Goal: Task Accomplishment & Management: Manage account settings

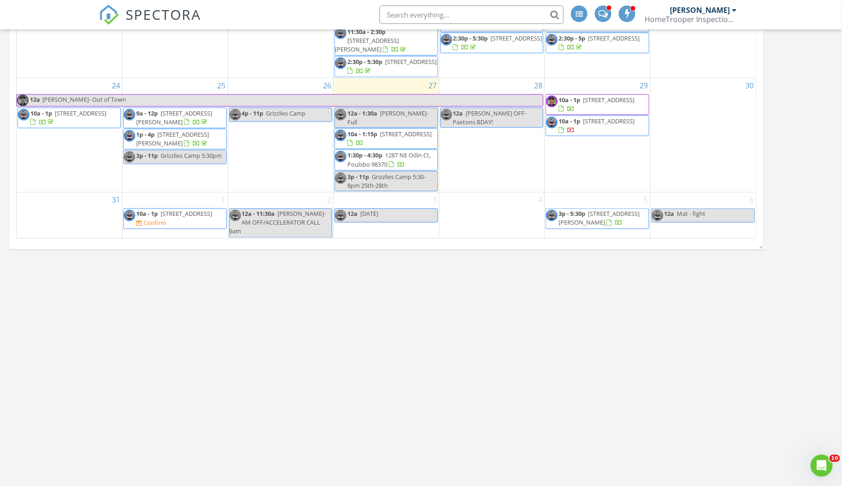
scroll to position [951, 0]
click at [188, 218] on span "[STREET_ADDRESS]" at bounding box center [187, 213] width 52 height 8
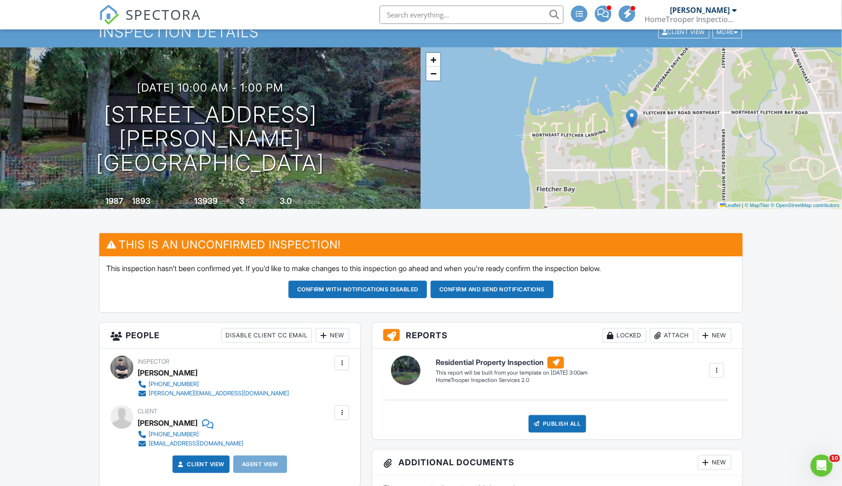
scroll to position [32, 0]
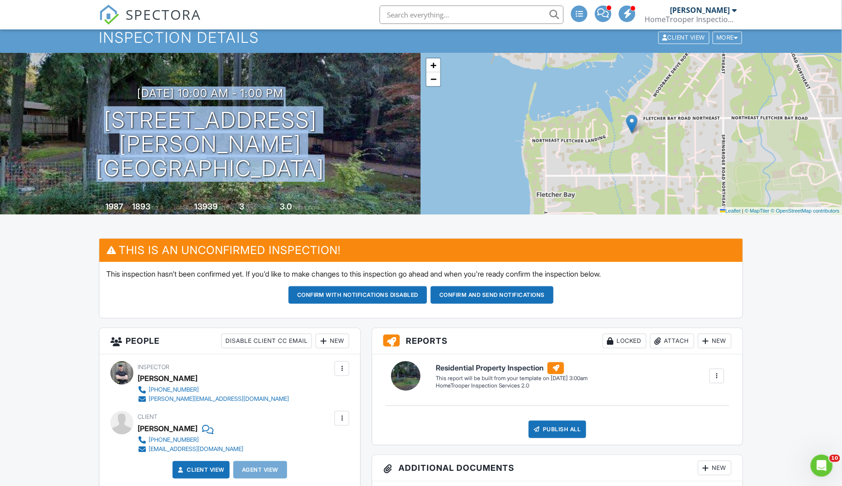
drag, startPoint x: 118, startPoint y: 106, endPoint x: 361, endPoint y: 196, distance: 258.6
click at [361, 196] on div "09/01/2025 10:00 am - 1:00 pm 8750 Woodbank Dr NE Bainbridge Island, WA 98110 B…" at bounding box center [210, 133] width 421 height 161
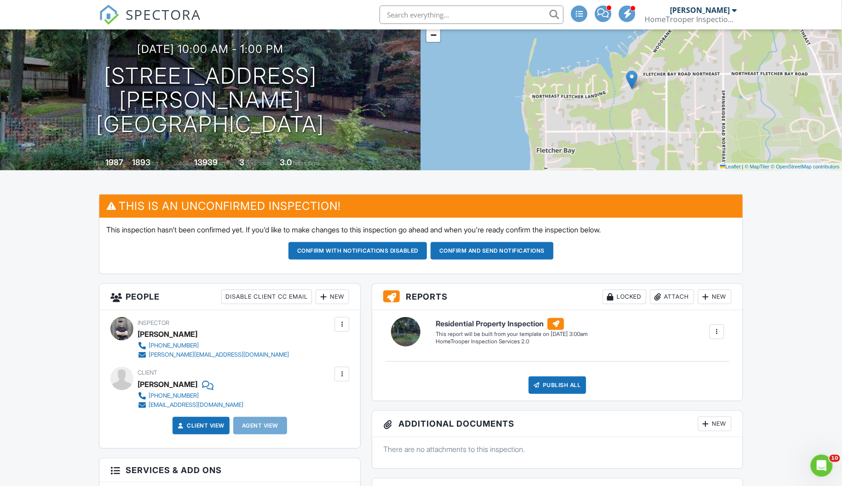
scroll to position [76, 0]
drag, startPoint x: 374, startPoint y: 115, endPoint x: 86, endPoint y: 82, distance: 289.8
click at [86, 82] on h1 "8750 Woodbank Dr NE Bainbridge Island, WA 98110" at bounding box center [210, 100] width 391 height 73
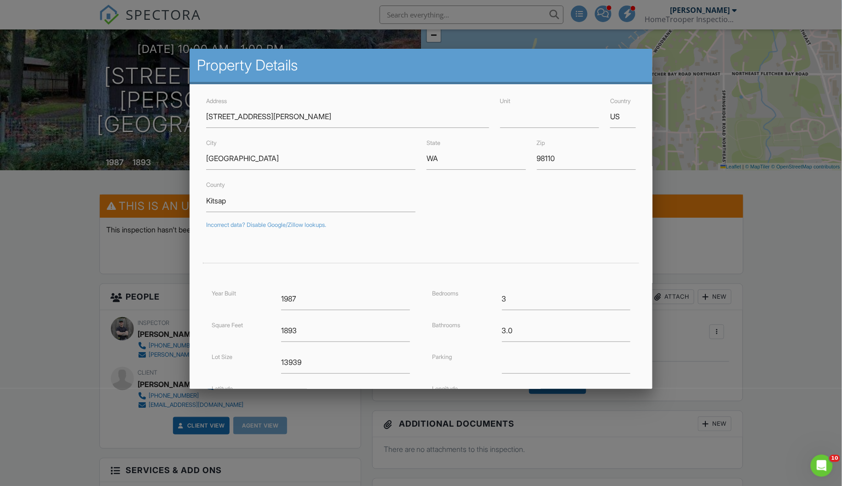
click at [17, 312] on div at bounding box center [421, 257] width 842 height 607
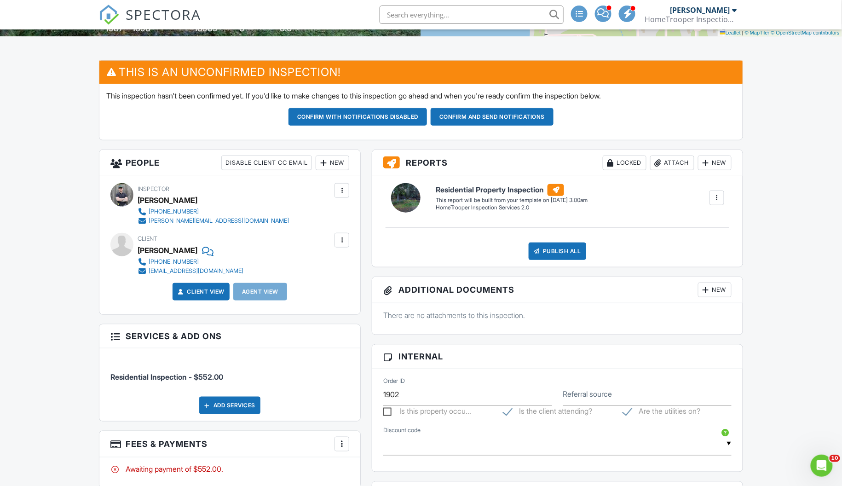
scroll to position [195, 0]
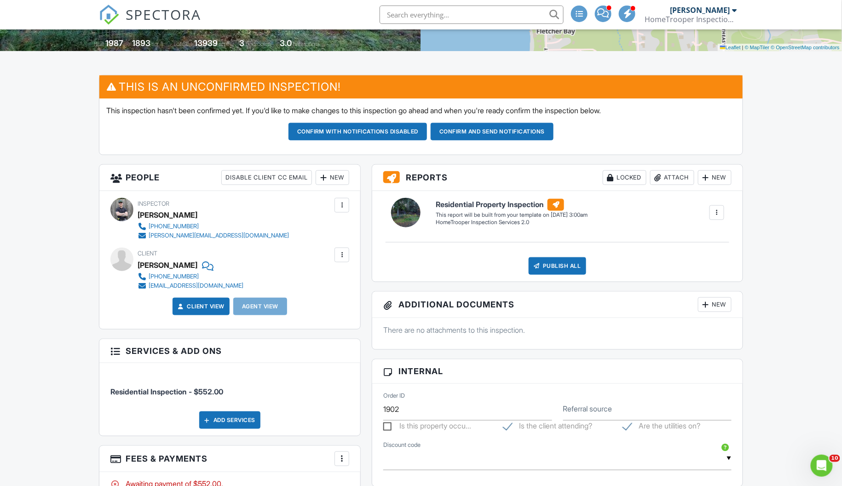
click at [333, 180] on div "New" at bounding box center [333, 177] width 34 height 15
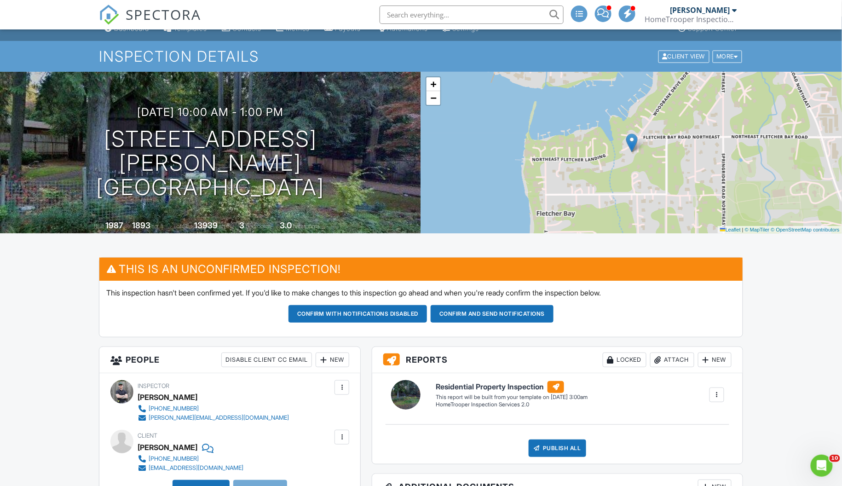
scroll to position [0, 0]
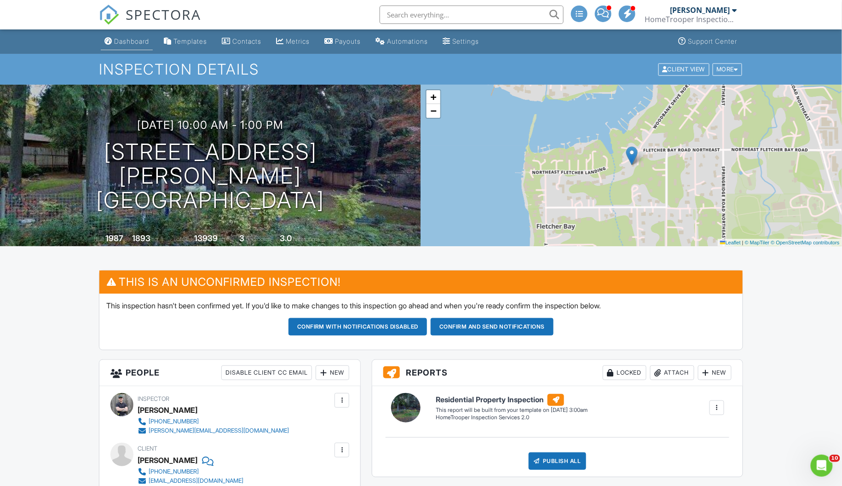
click at [131, 39] on div "Dashboard" at bounding box center [131, 41] width 35 height 8
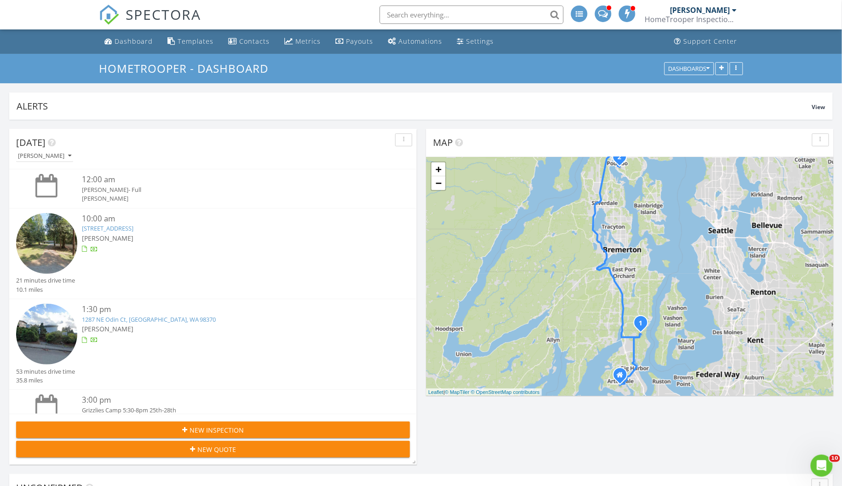
click at [178, 432] on div "New Inspection" at bounding box center [212, 430] width 379 height 10
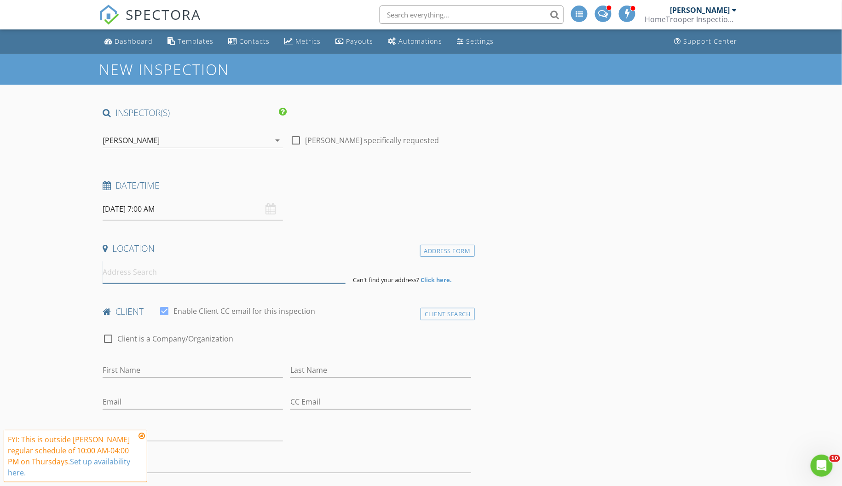
click at [183, 282] on input at bounding box center [224, 272] width 243 height 23
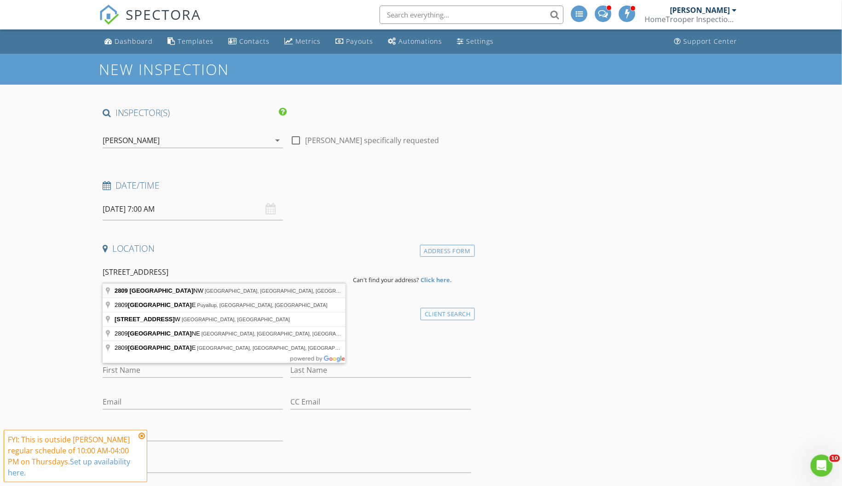
type input "2809 63rd Ave Ct NW, Gig Harbor, WA, USA"
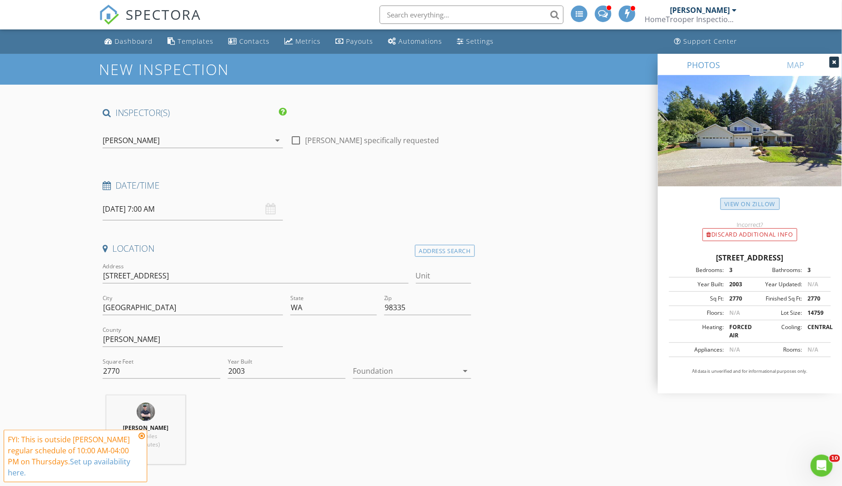
click at [742, 203] on link "View on Zillow" at bounding box center [749, 204] width 59 height 12
drag, startPoint x: 135, startPoint y: 366, endPoint x: 100, endPoint y: 363, distance: 35.1
click at [100, 363] on div "Square Feet 2770" at bounding box center [161, 372] width 125 height 32
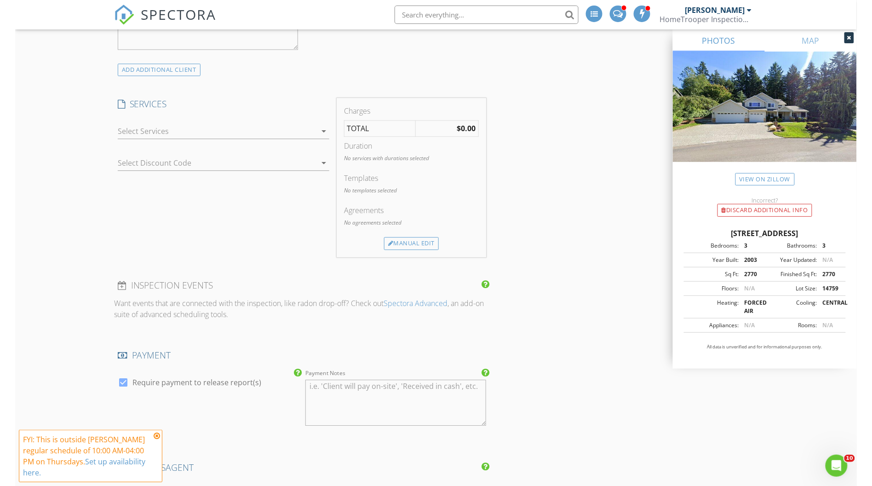
scroll to position [781, 0]
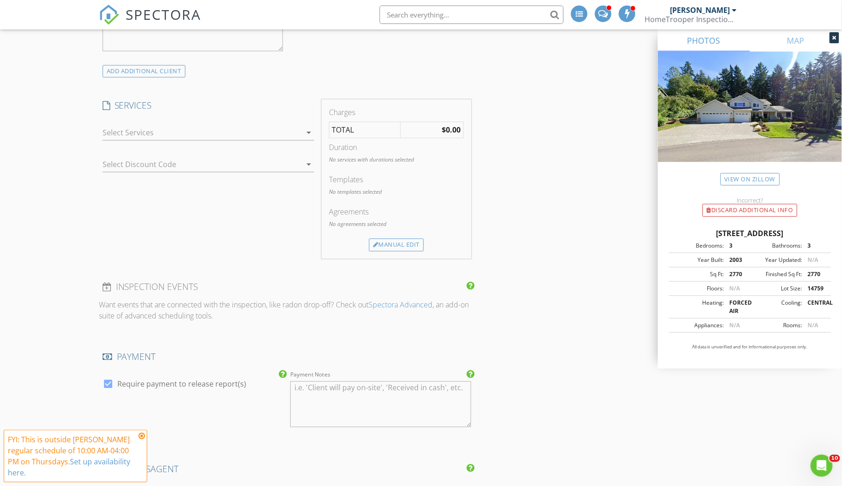
type input "2812"
click at [204, 131] on div at bounding box center [202, 132] width 199 height 15
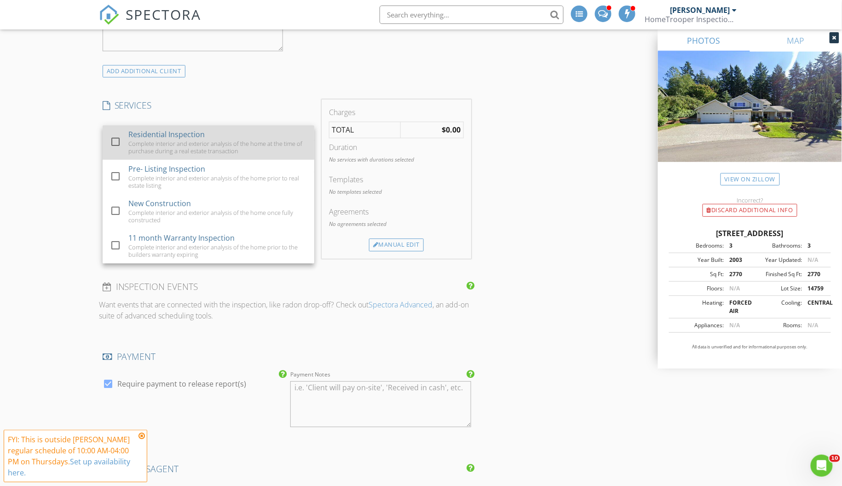
click at [185, 147] on div "Complete interior and exterior analysis of the home at the time of purchase dur…" at bounding box center [217, 147] width 178 height 15
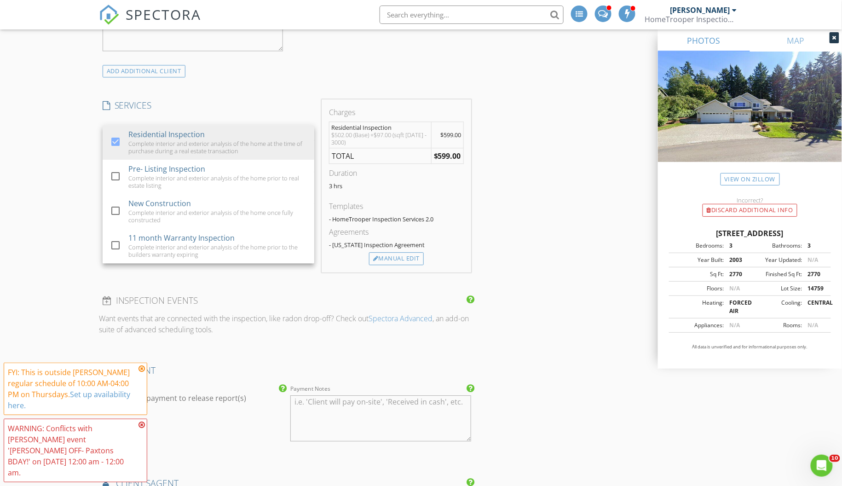
click at [58, 240] on div "New Inspection INSPECTOR(S) check_box Bryan Zionskowski PRIMARY check_box_outli…" at bounding box center [421, 221] width 842 height 1896
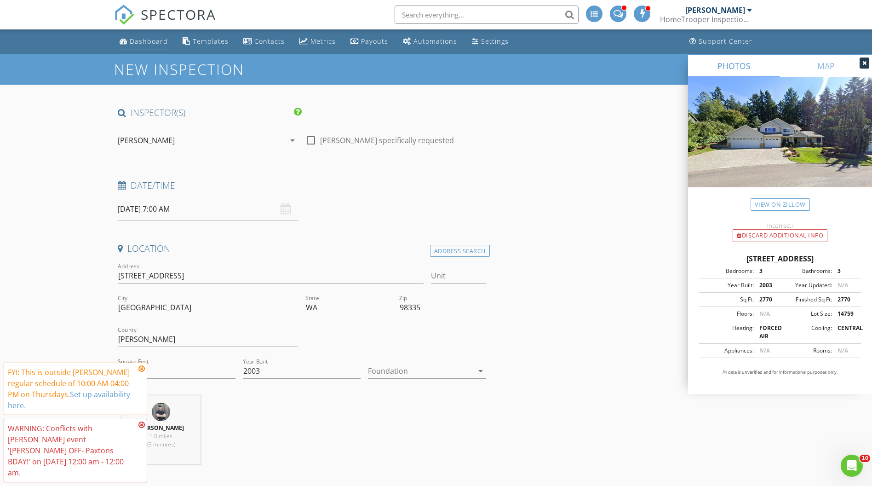
scroll to position [0, 0]
click at [140, 36] on link "Dashboard" at bounding box center [144, 41] width 56 height 17
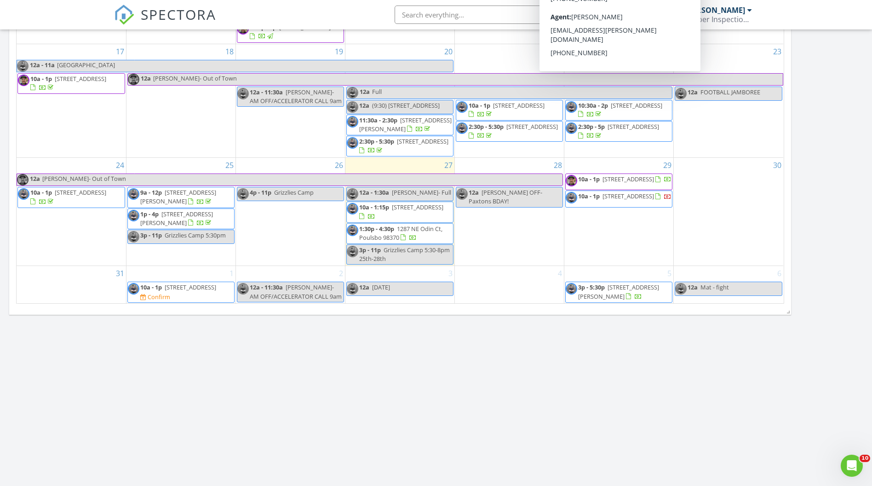
scroll to position [887, 0]
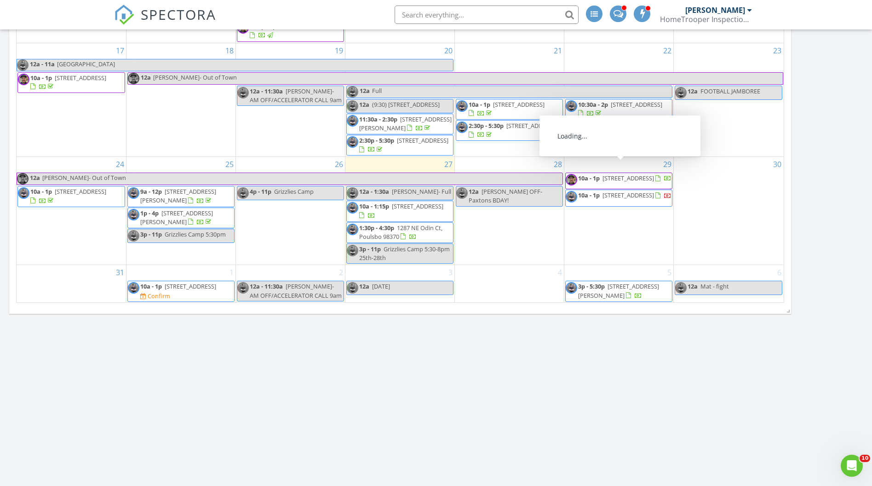
click at [627, 244] on div "29 10a - 1p 2722 29th Ave SW, Tumwater 98512 10a - 1p 3235 Westminster Dr SE, P…" at bounding box center [618, 211] width 109 height 108
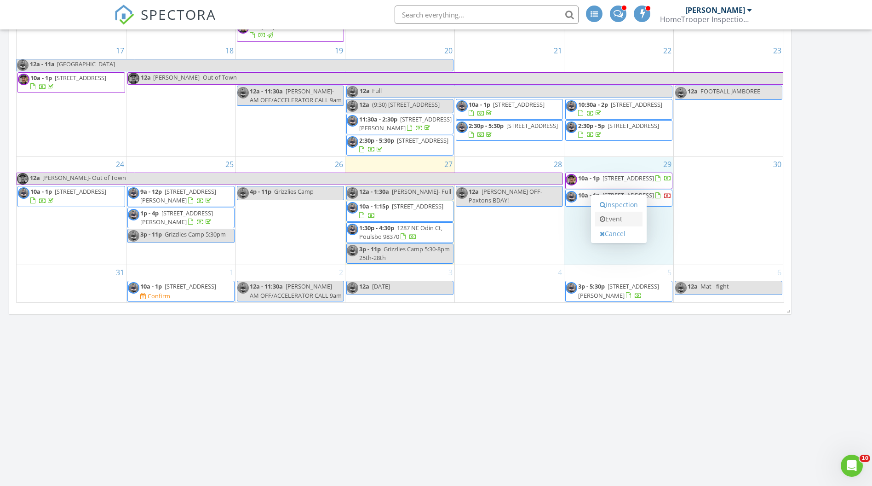
click at [616, 218] on link "Event" at bounding box center [618, 219] width 47 height 15
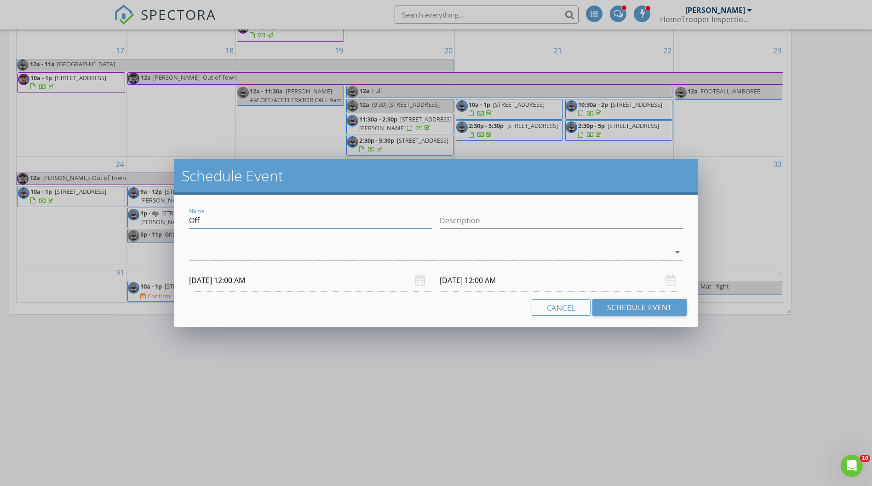
drag, startPoint x: 265, startPoint y: 224, endPoint x: 162, endPoint y: 220, distance: 103.6
click at [162, 220] on div "Schedule Event Name Off Description arrow_drop_down 08/29/2025 12:00 AM 08/30/2…" at bounding box center [436, 243] width 872 height 486
type input "Ruthy Taylor 2pm"
click at [454, 219] on input "Description" at bounding box center [561, 220] width 243 height 15
type input "bday party but will have someone else sitting in"
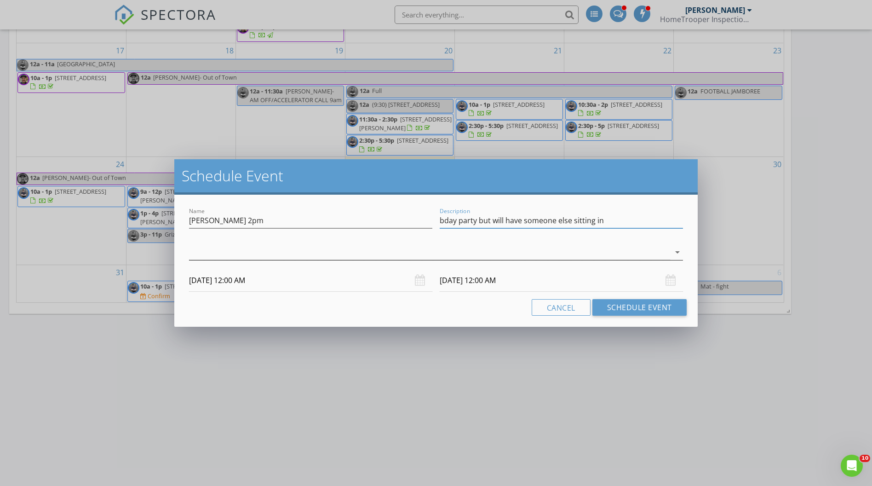
click at [456, 254] on div at bounding box center [429, 252] width 481 height 15
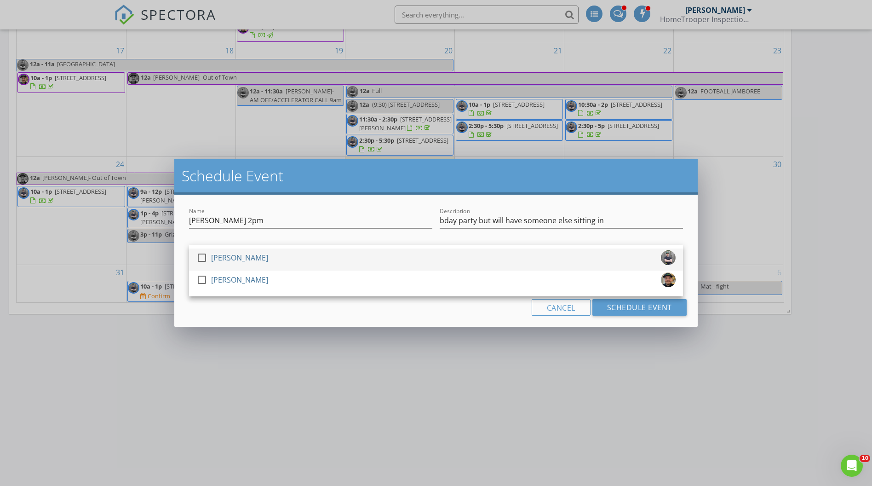
click at [321, 257] on div "check_box_outline_blank Bryan Zionskowski" at bounding box center [435, 259] width 479 height 18
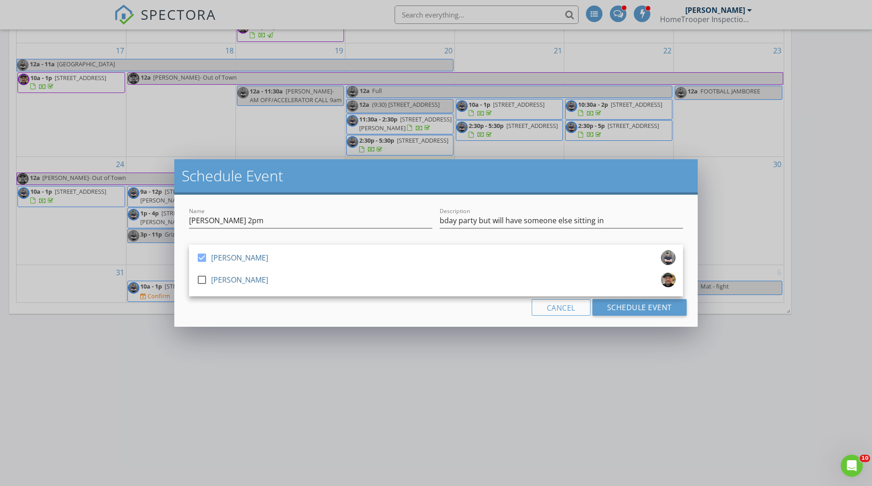
click at [321, 315] on div "Cancel Schedule Event" at bounding box center [435, 307] width 501 height 17
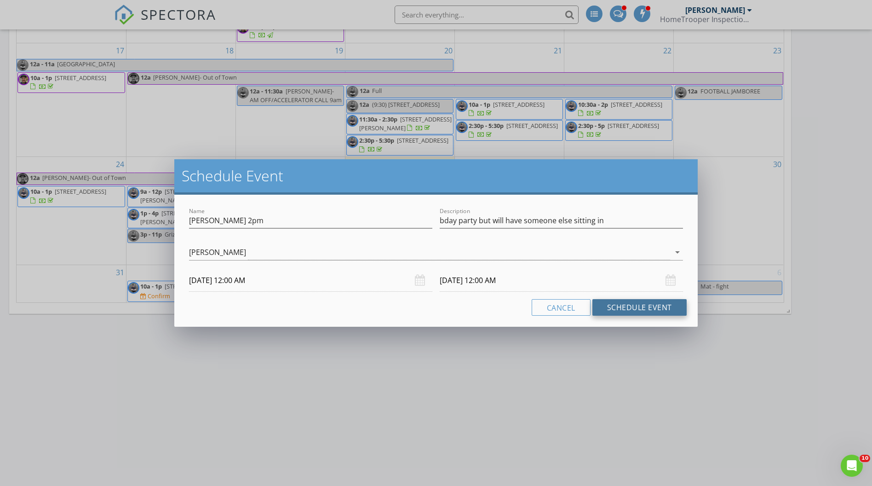
click at [624, 311] on button "Schedule Event" at bounding box center [639, 307] width 94 height 17
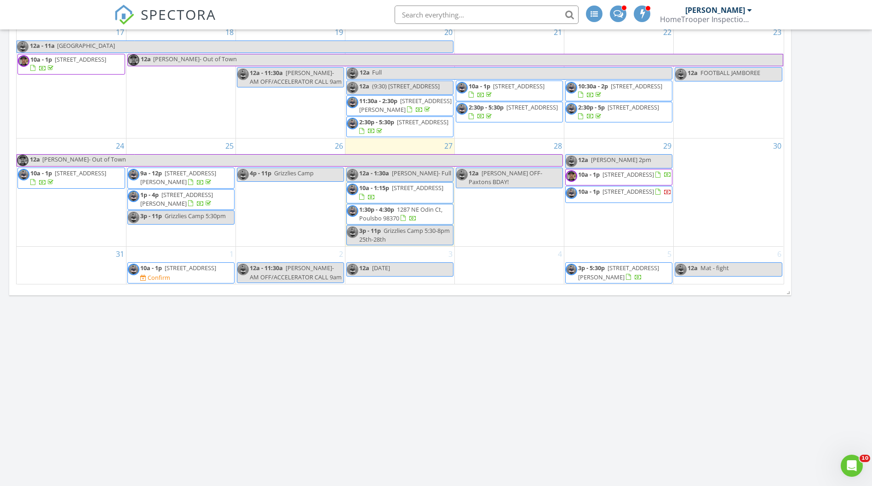
scroll to position [914, 0]
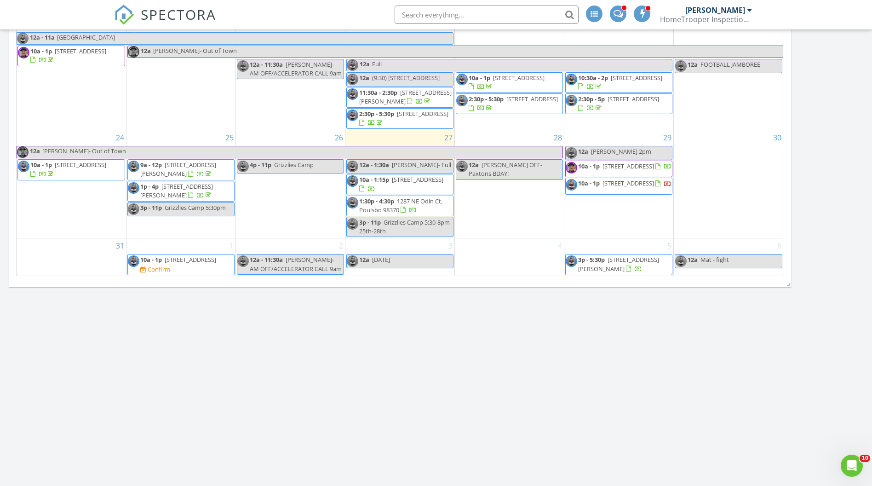
click at [182, 255] on span "8750 Woodbank Dr NE, Bainbridge Island 98110" at bounding box center [191, 259] width 52 height 8
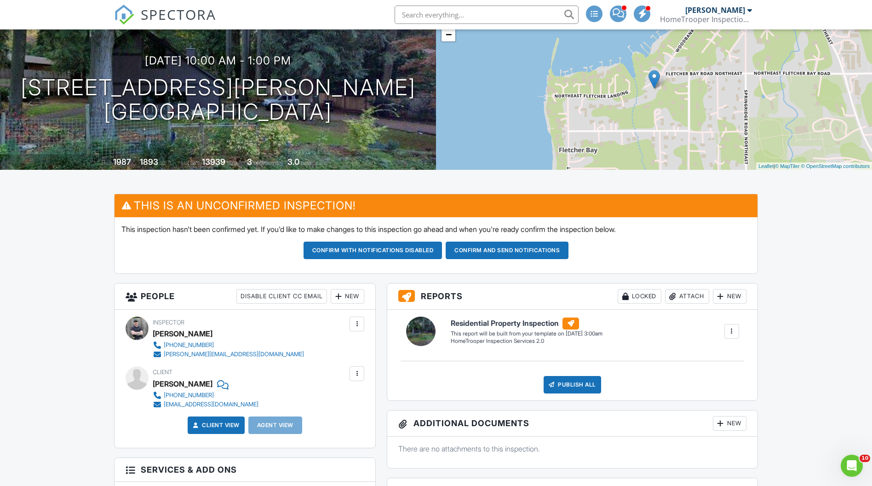
scroll to position [87, 0]
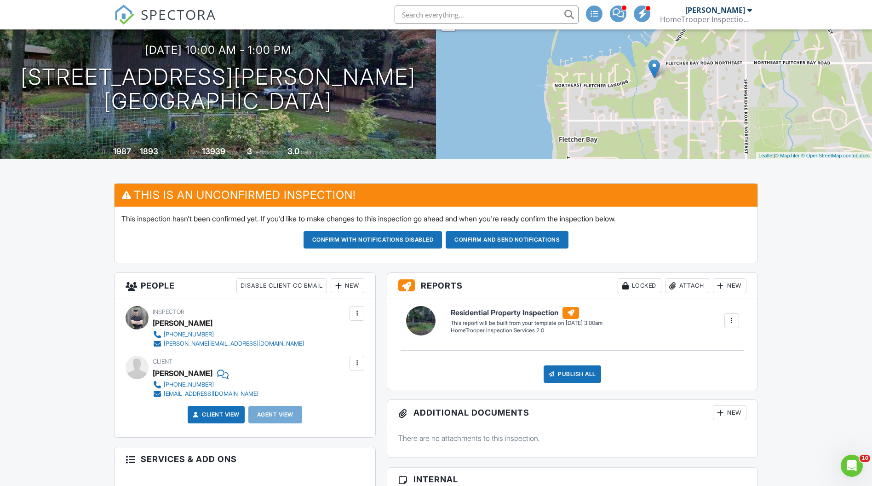
click at [356, 288] on div "New" at bounding box center [348, 285] width 34 height 15
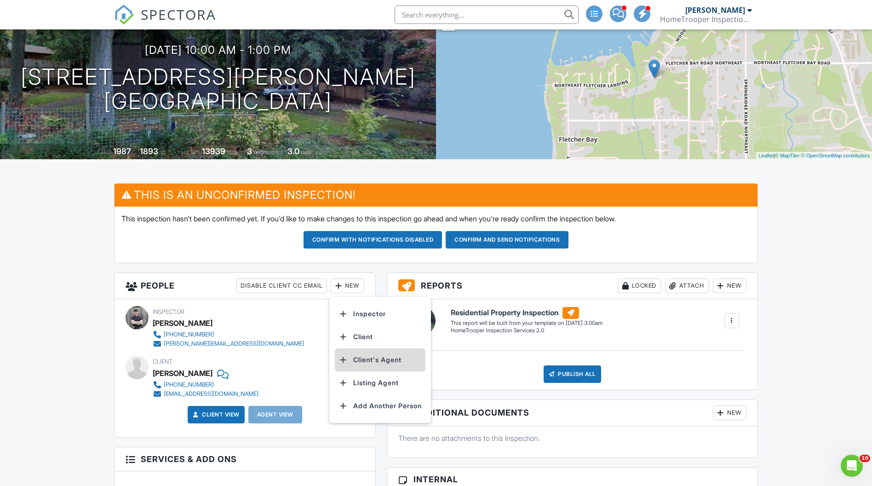
click at [354, 356] on li "Client's Agent" at bounding box center [380, 359] width 91 height 23
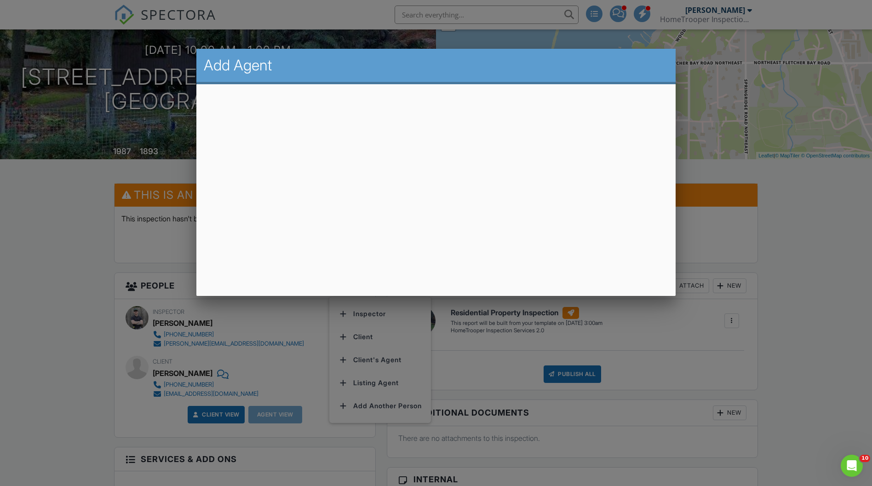
click at [838, 338] on div at bounding box center [436, 257] width 872 height 607
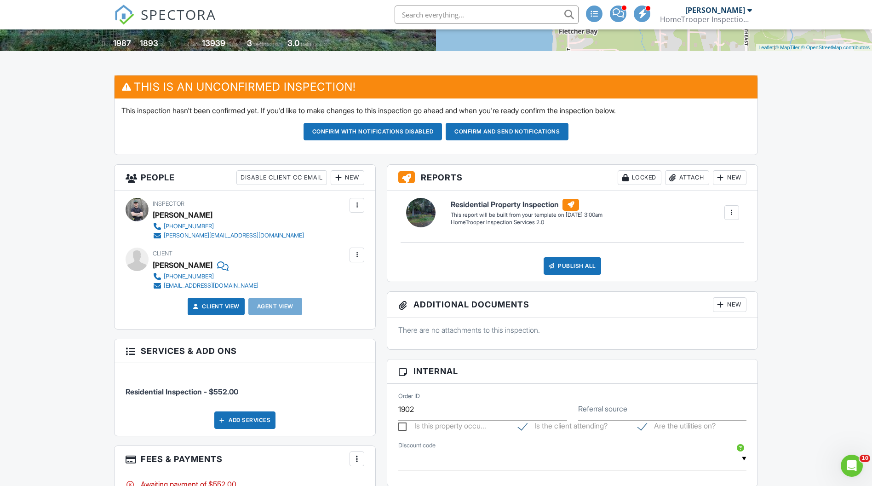
scroll to position [205, 0]
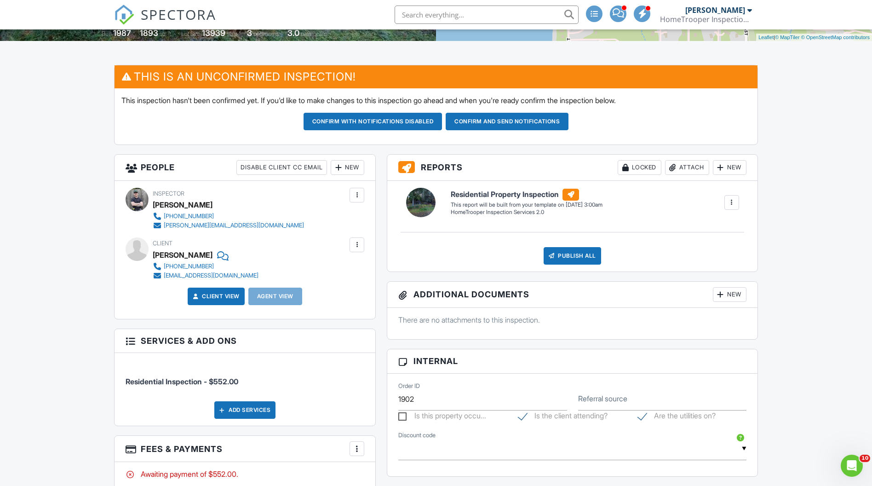
click at [353, 168] on div "New" at bounding box center [348, 167] width 34 height 15
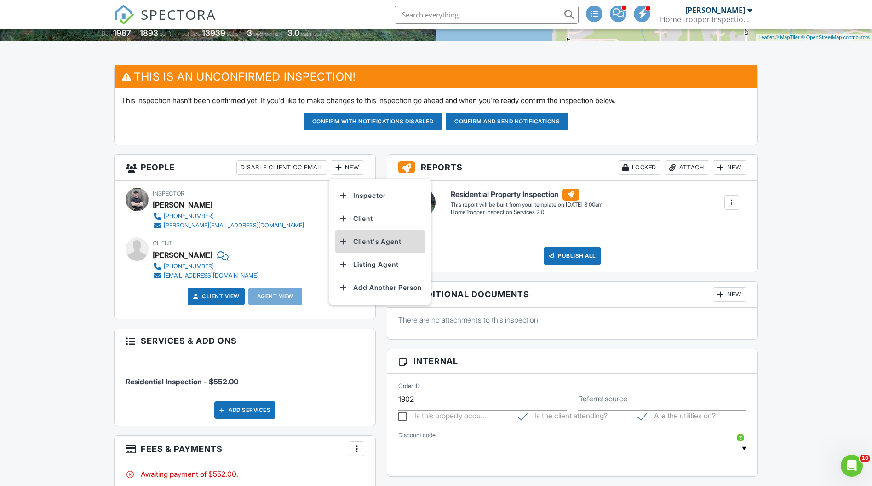
click at [368, 236] on li "Client's Agent" at bounding box center [380, 241] width 91 height 23
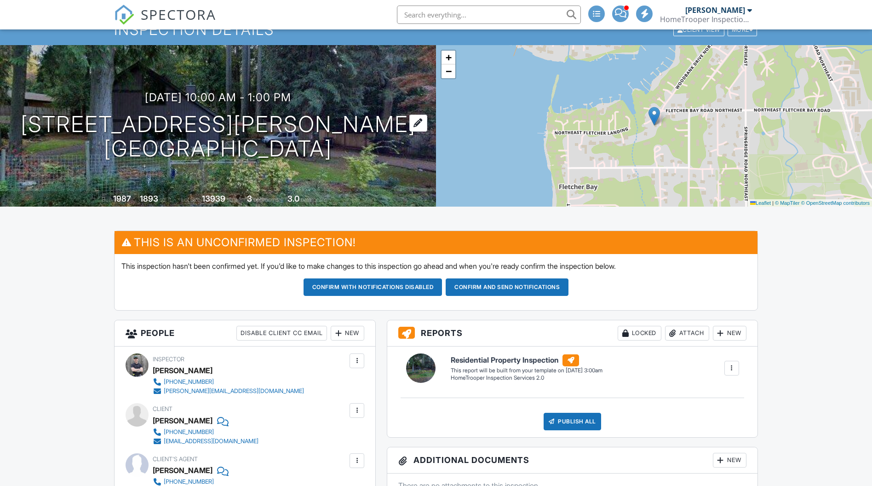
scroll to position [32, 0]
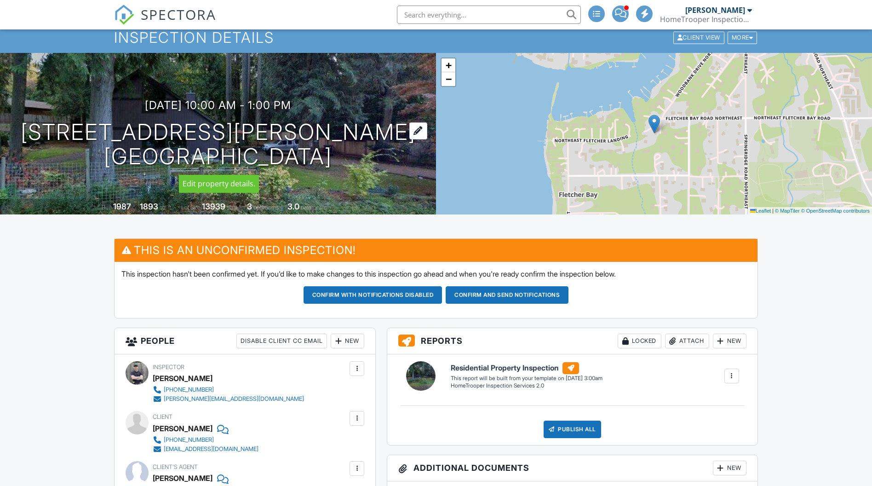
drag, startPoint x: 381, startPoint y: 155, endPoint x: 72, endPoint y: 133, distance: 309.9
click at [72, 133] on h1 "8750 Woodbank Dr NE Bainbridge Island, WA 98110" at bounding box center [218, 144] width 395 height 49
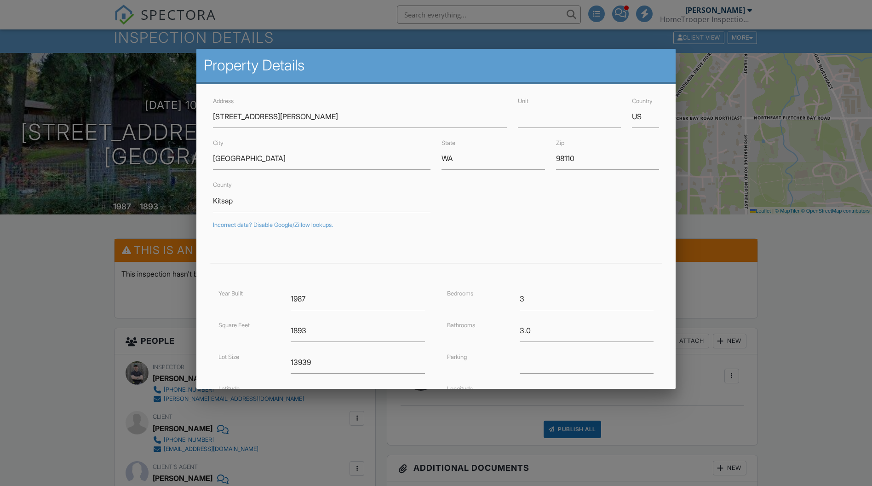
click at [794, 309] on div at bounding box center [436, 257] width 872 height 607
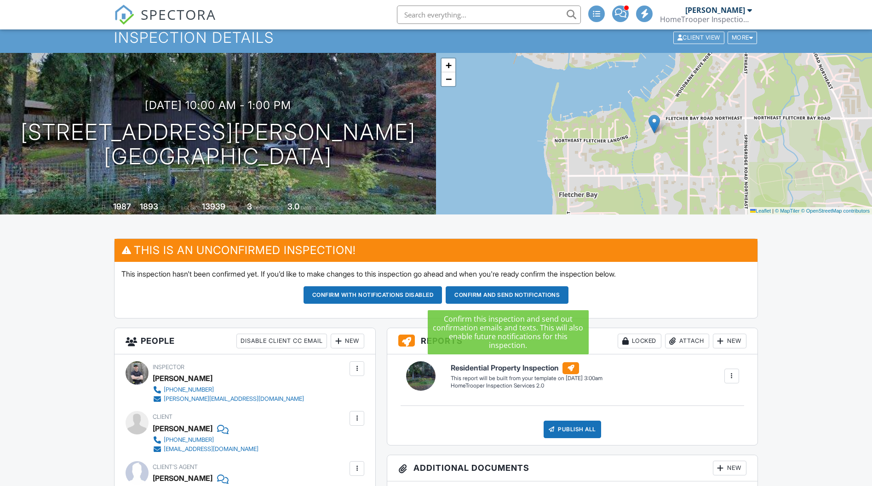
click at [443, 290] on button "Confirm and send notifications" at bounding box center [373, 294] width 139 height 17
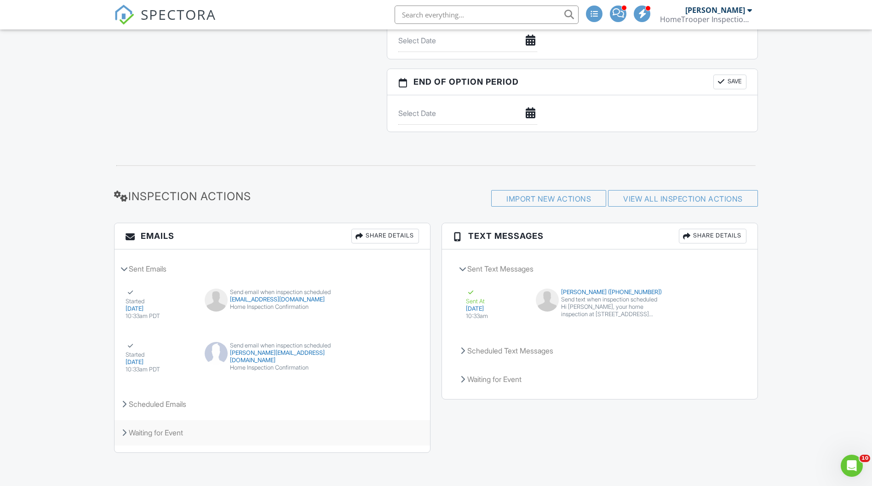
scroll to position [965, 0]
click at [190, 402] on div "Scheduled Emails" at bounding box center [273, 403] width 316 height 25
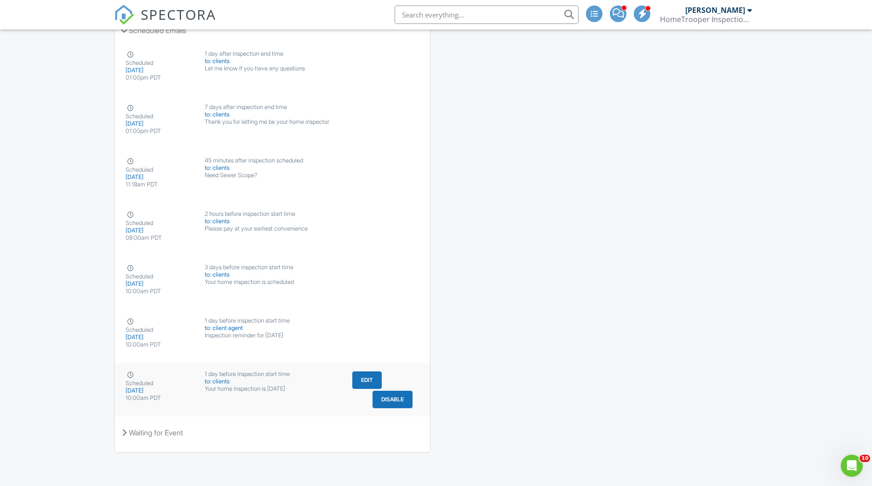
scroll to position [1341, 0]
click at [389, 186] on button "Disable" at bounding box center [393, 185] width 40 height 17
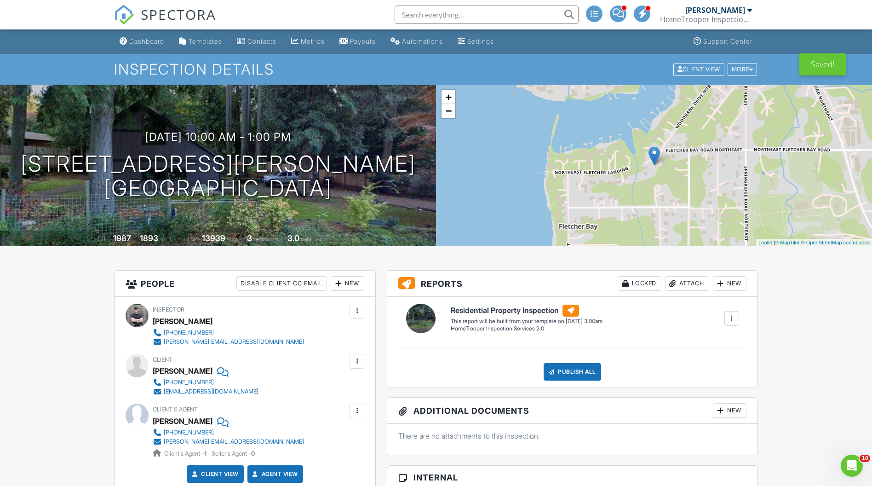
click at [143, 40] on div "Dashboard" at bounding box center [146, 41] width 35 height 8
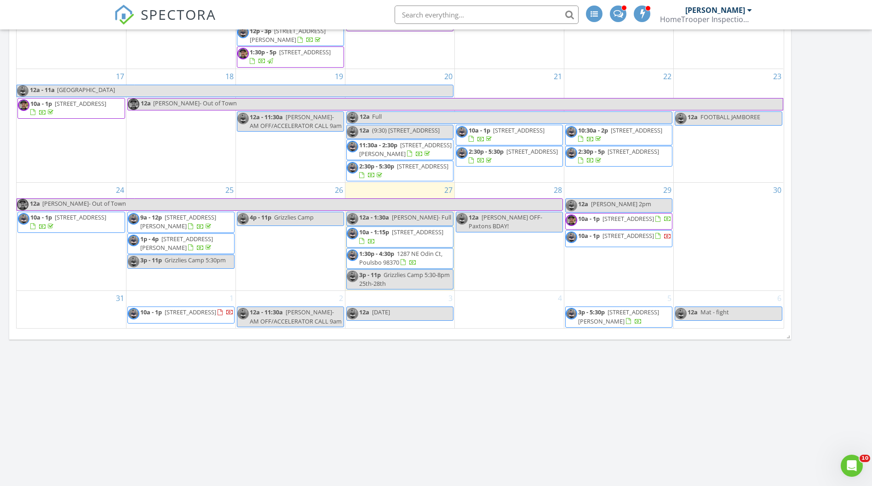
scroll to position [871, 0]
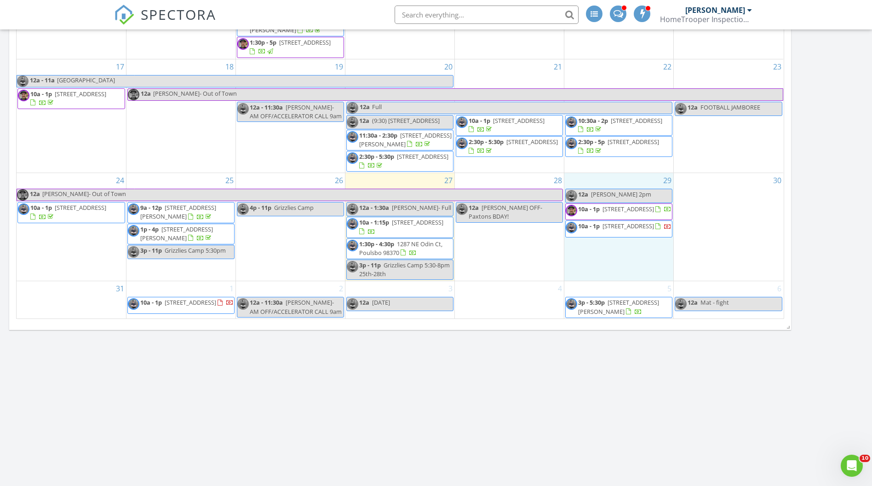
click at [585, 262] on div "29 12a Ruthy Taylor 2pm 10a - 1p 2722 29th Ave SW, Tumwater 98512 10a - 1p 3235…" at bounding box center [618, 227] width 109 height 108
click at [624, 225] on link "Inspection" at bounding box center [618, 222] width 47 height 15
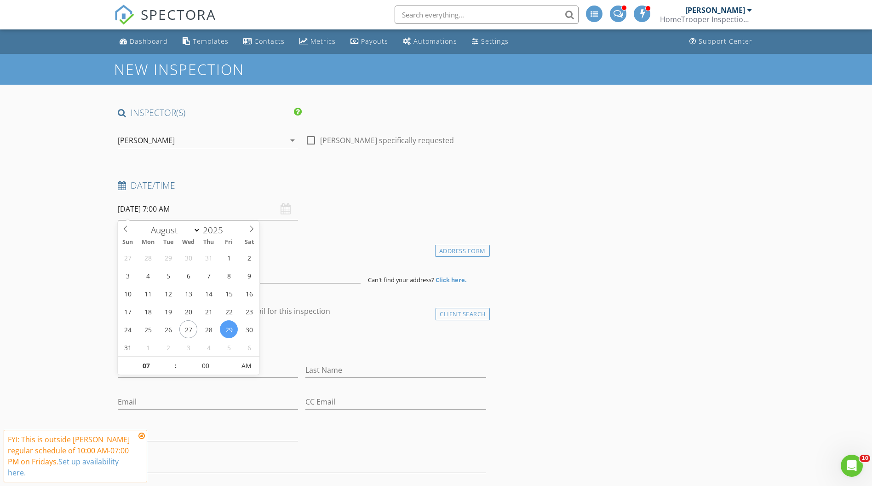
click at [160, 208] on input "[DATE] 7:00 AM" at bounding box center [208, 209] width 180 height 23
click at [157, 364] on input "07" at bounding box center [146, 366] width 57 height 18
type input "02"
type input "[DATE] 2:00 PM"
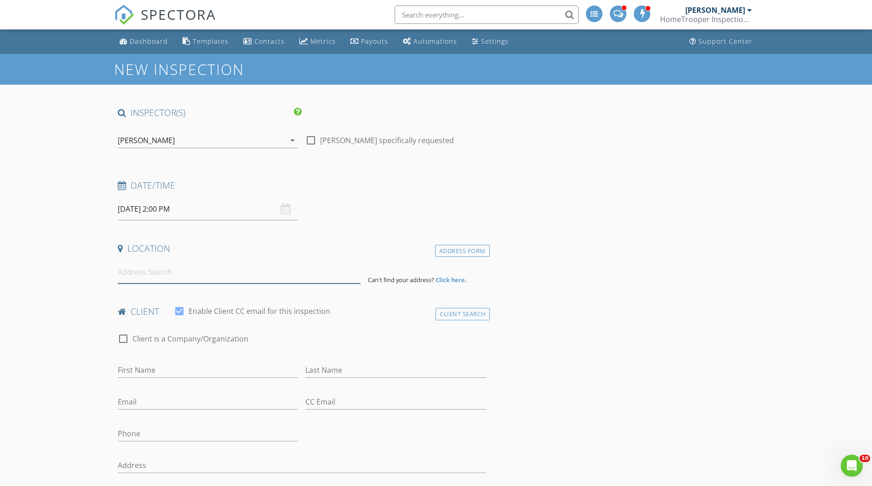
click at [154, 271] on input at bounding box center [239, 272] width 243 height 23
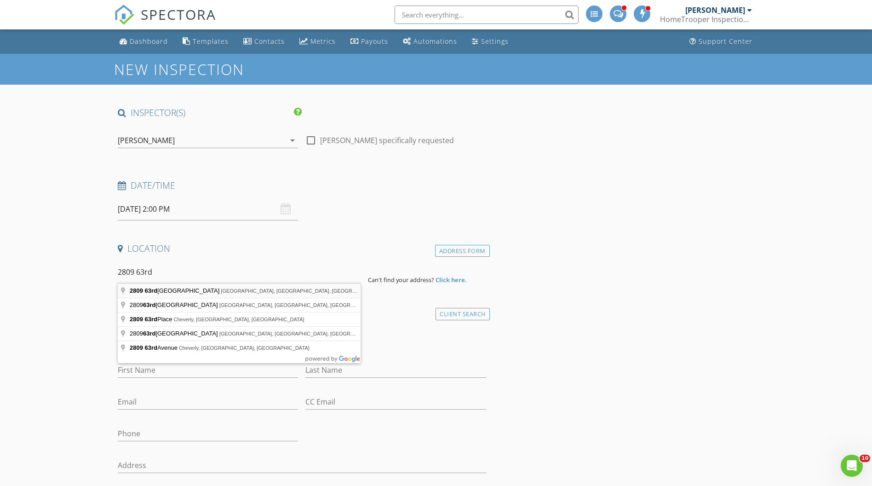
type input "[STREET_ADDRESS]"
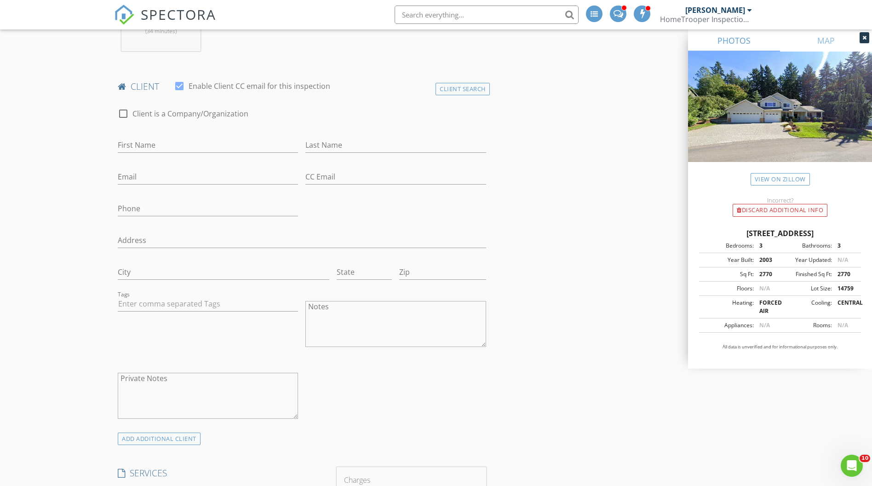
scroll to position [419, 0]
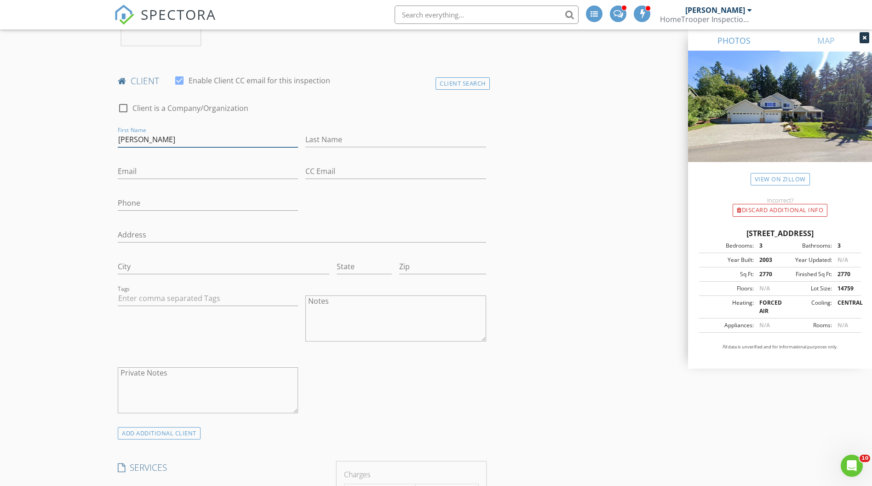
type input "[PERSON_NAME]"
type input "Wink"
type input "[EMAIL_ADDRESS][DOMAIN_NAME]"
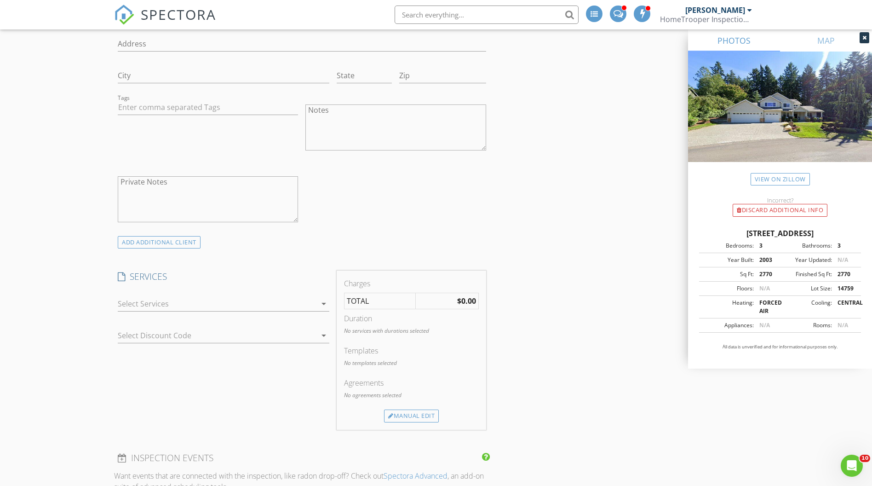
scroll to position [627, 0]
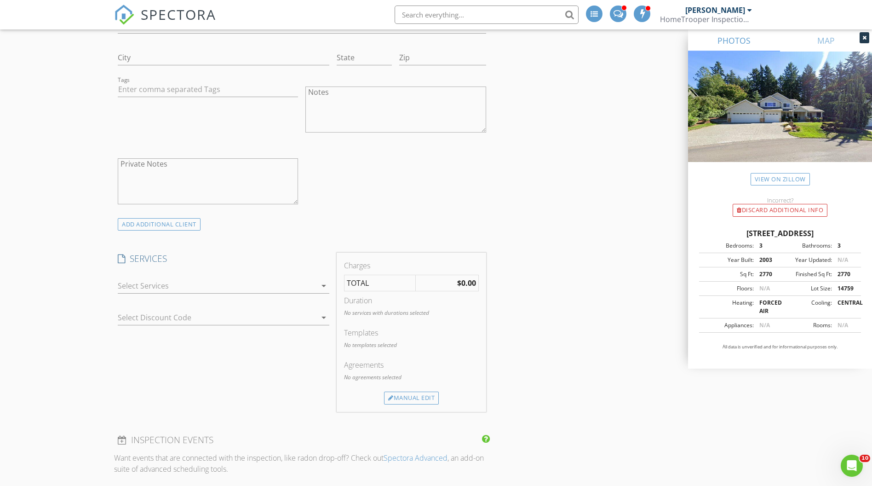
click at [194, 292] on div at bounding box center [217, 285] width 199 height 15
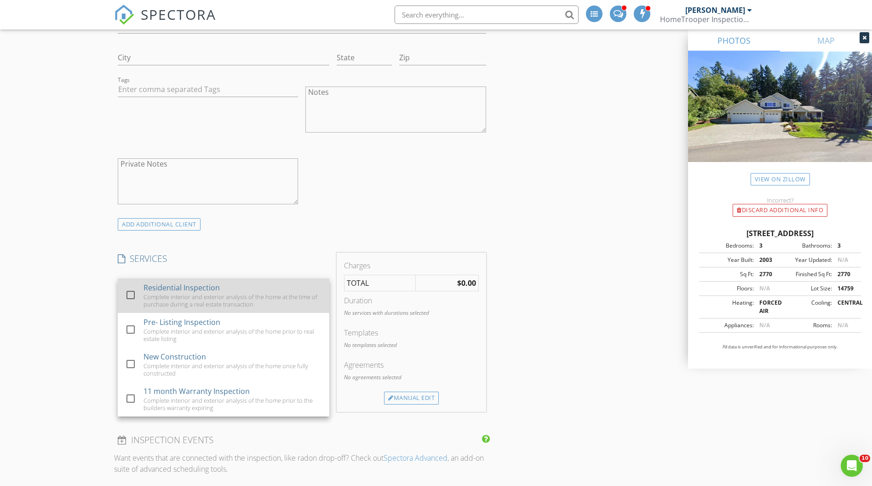
click at [169, 293] on div "Complete interior and exterior analysis of the home at the time of purchase dur…" at bounding box center [233, 300] width 178 height 15
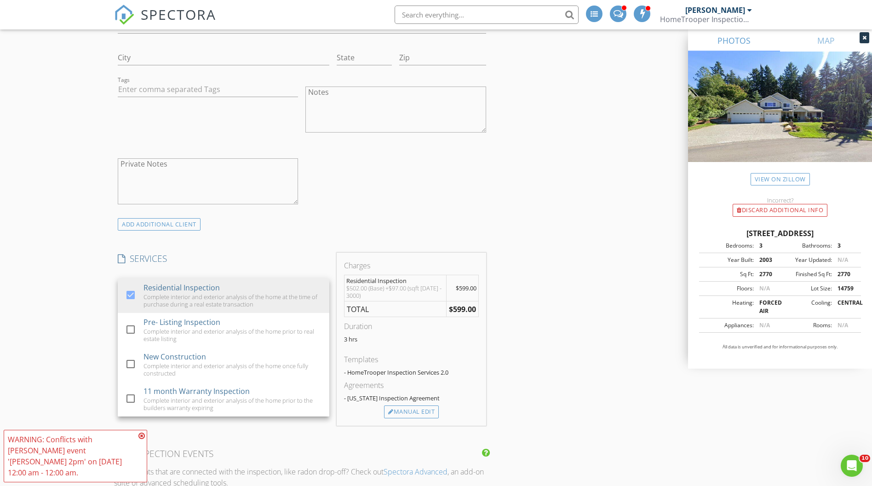
click at [87, 312] on div "New Inspection INSPECTOR(S) check_box Bryan Zionskowski PRIMARY check_box_outli…" at bounding box center [436, 374] width 872 height 1896
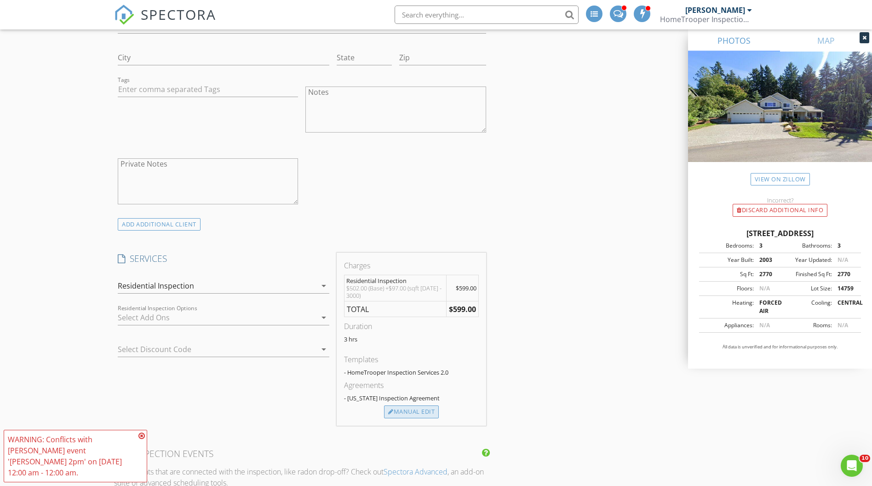
click at [420, 411] on div "Manual Edit" at bounding box center [411, 411] width 55 height 13
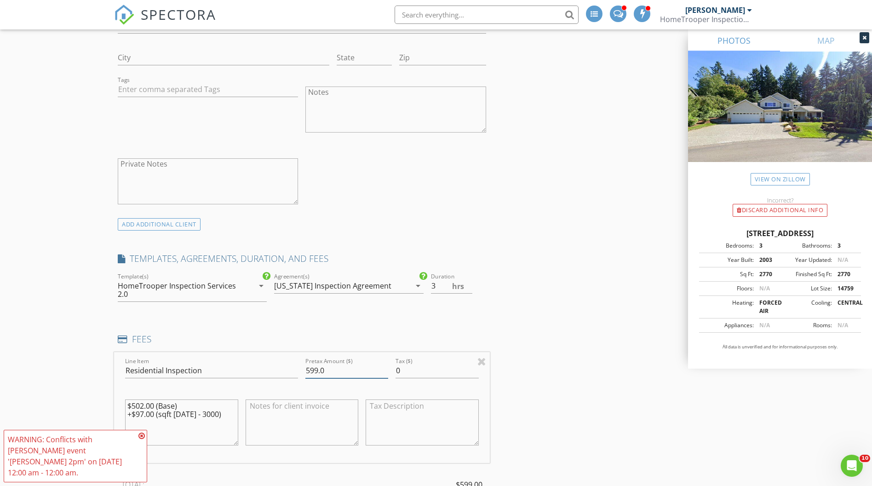
click at [317, 367] on input "599.0" at bounding box center [346, 370] width 83 height 15
type input "595.0"
drag, startPoint x: 219, startPoint y: 412, endPoint x: 81, endPoint y: 384, distance: 140.5
click at [81, 384] on div "New Inspection INSPECTOR(S) check_box Bryan Zionskowski PRIMARY check_box_outli…" at bounding box center [436, 421] width 872 height 1991
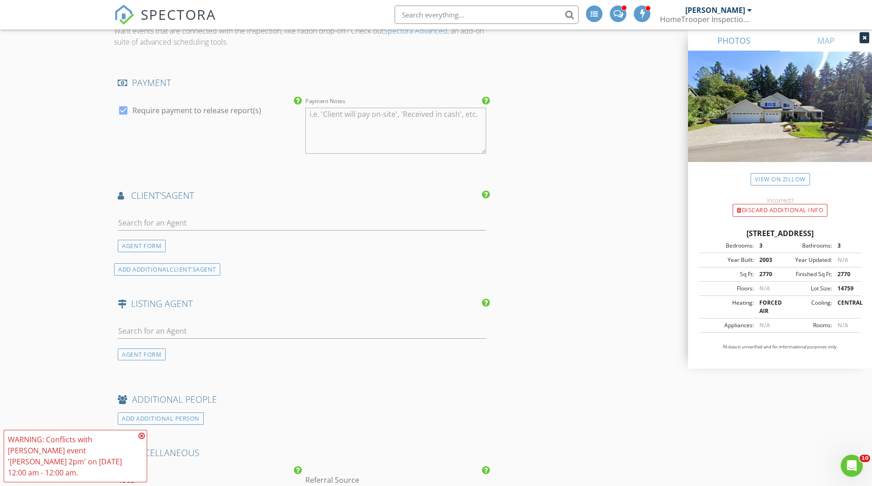
scroll to position [1180, 0]
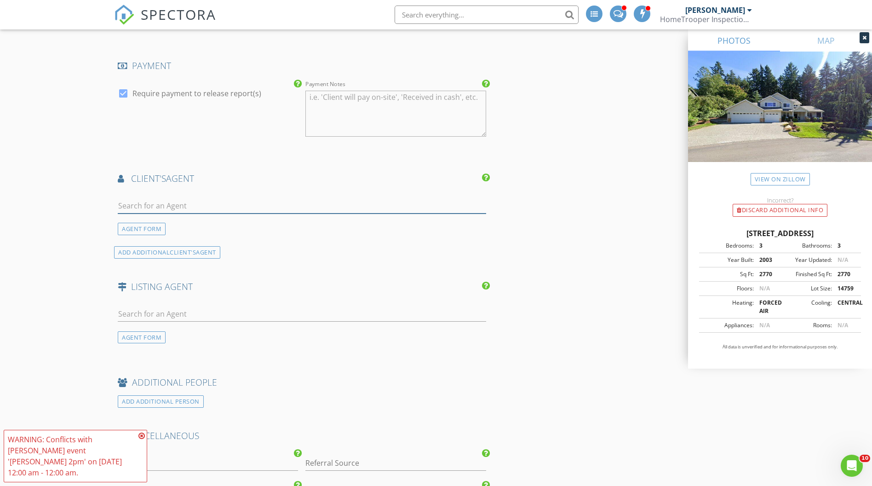
click at [129, 204] on input "text" at bounding box center [302, 205] width 368 height 15
type input "Ruth"
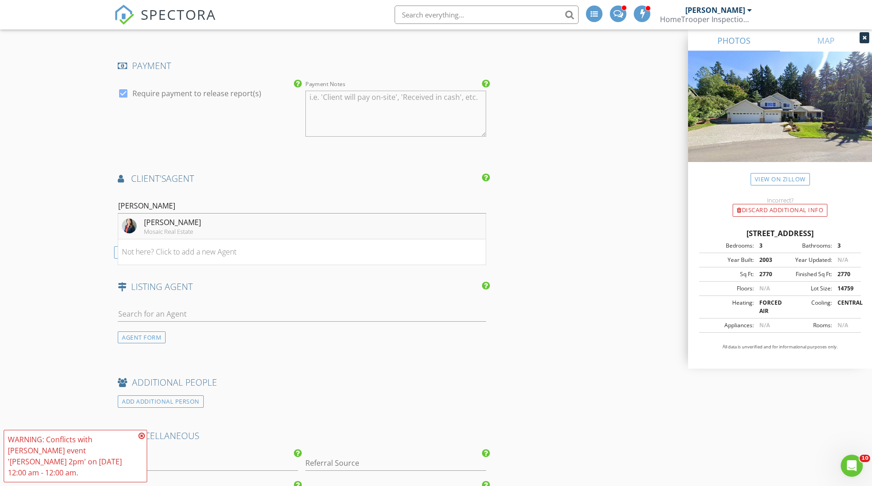
click at [199, 229] on li "Ruthy Taylor Mosaic Real Estate" at bounding box center [302, 226] width 368 height 26
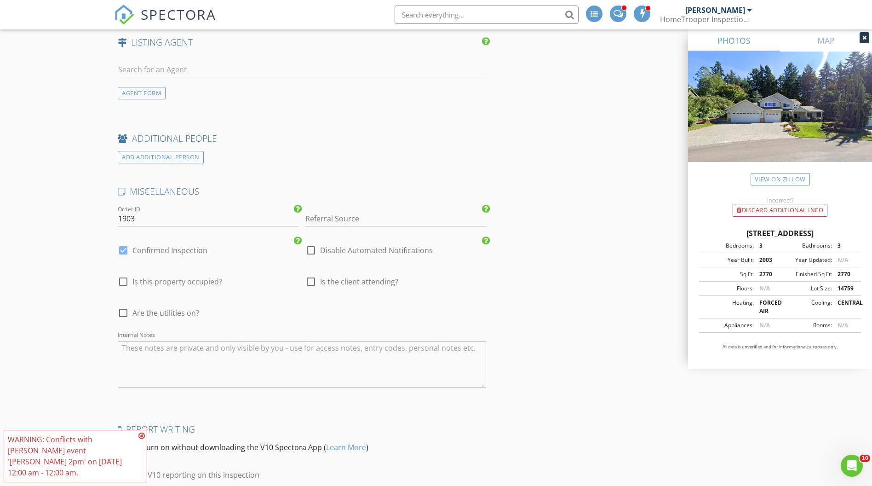
scroll to position [1669, 0]
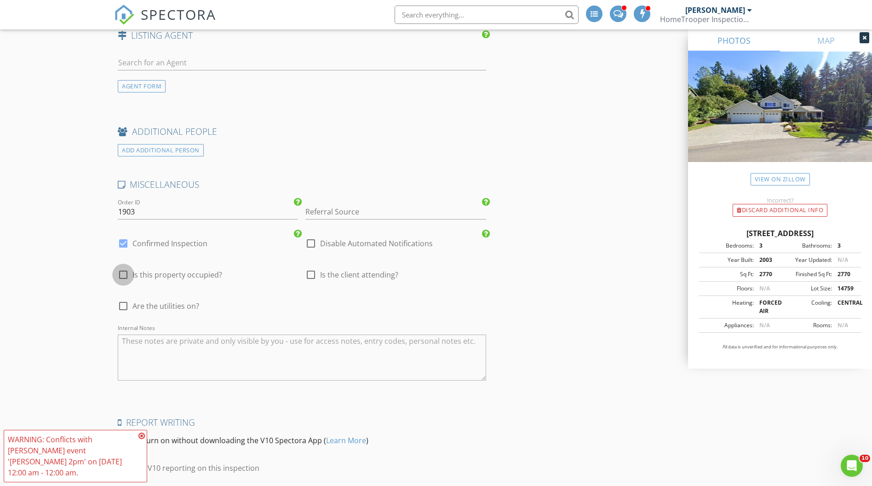
click at [124, 276] on div at bounding box center [123, 275] width 16 height 16
checkbox input "true"
click at [128, 301] on div at bounding box center [123, 306] width 16 height 16
checkbox input "true"
click at [310, 276] on div at bounding box center [311, 275] width 16 height 16
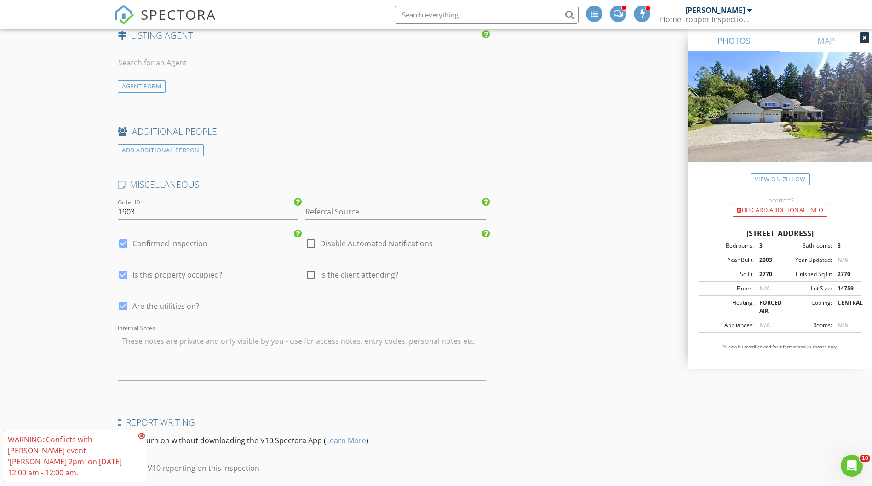
checkbox input "true"
click at [256, 355] on textarea "Internal Notes" at bounding box center [302, 357] width 368 height 46
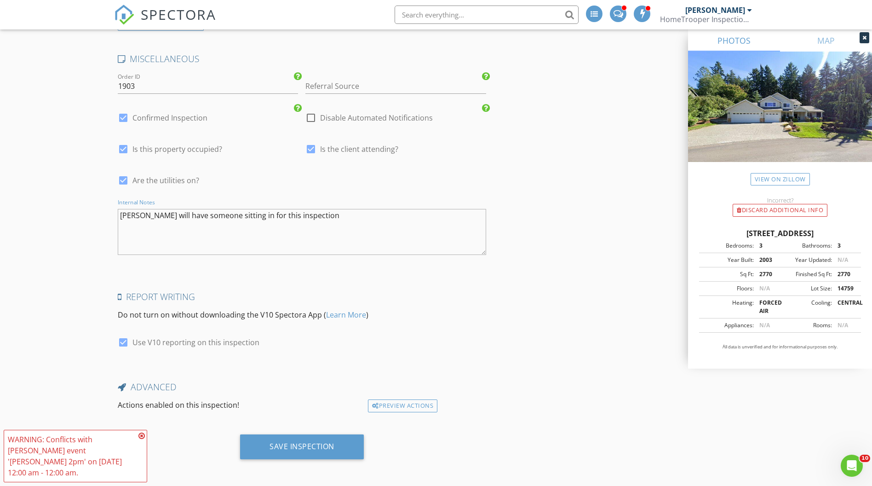
scroll to position [1795, 0]
type textarea "[PERSON_NAME] will have someone sitting in for this inspection"
click at [291, 444] on div "Save Inspection" at bounding box center [302, 446] width 65 height 9
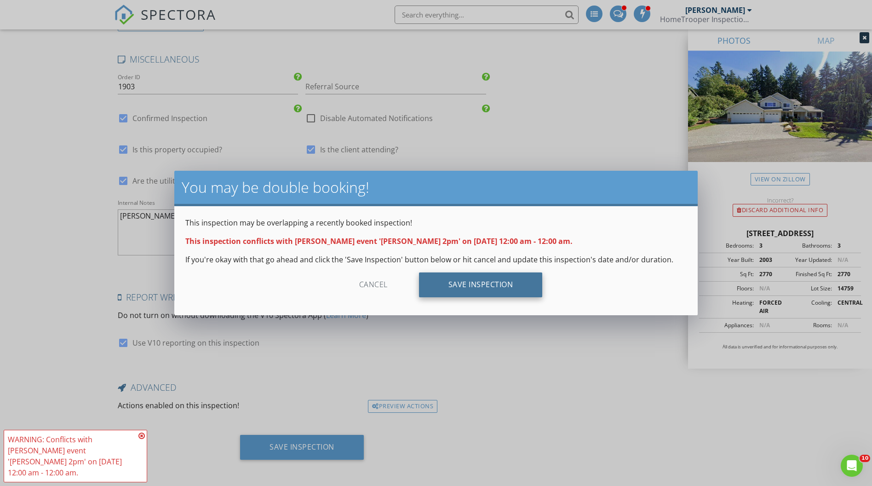
click at [467, 281] on div "Save Inspection" at bounding box center [481, 284] width 124 height 25
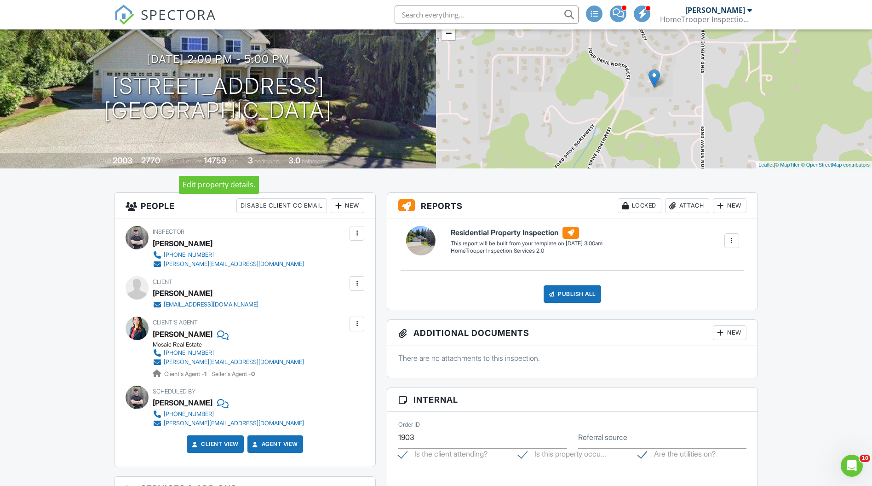
scroll to position [79, 0]
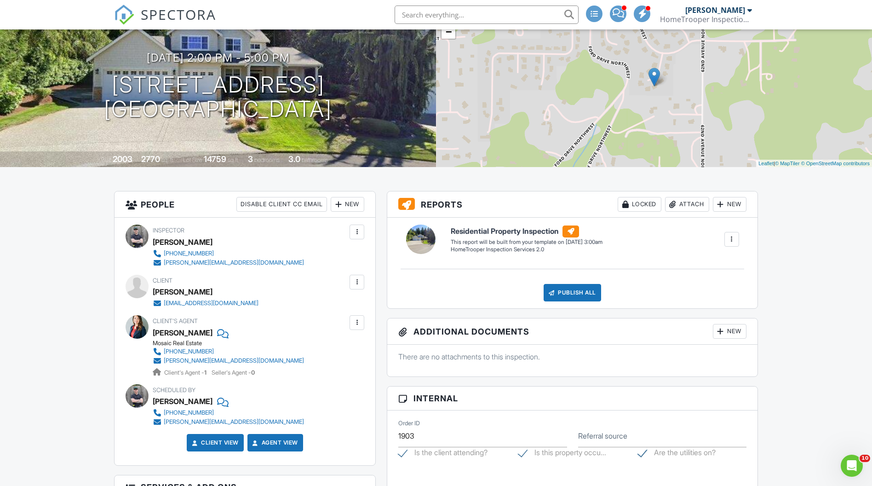
click at [359, 283] on div at bounding box center [356, 281] width 9 height 9
click at [341, 314] on li "Edit" at bounding box center [335, 310] width 47 height 23
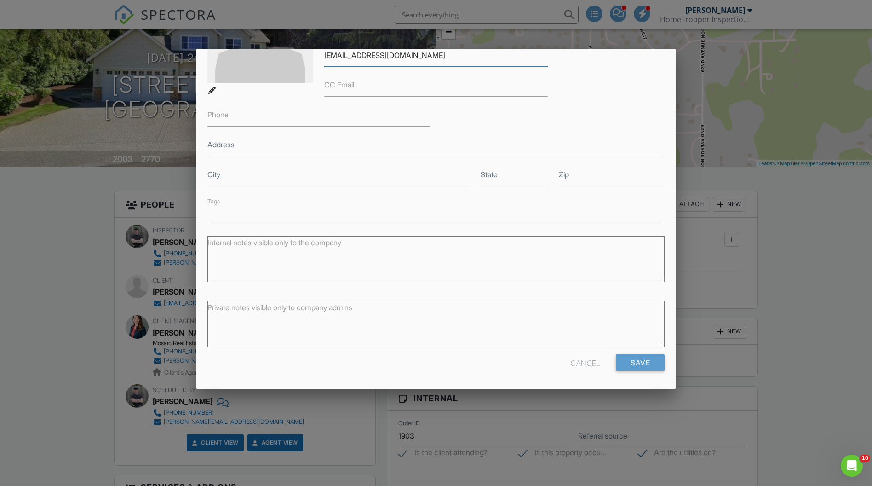
scroll to position [119, 0]
type input "[EMAIL_ADDRESS][DOMAIN_NAME]"
click at [632, 362] on input "Save" at bounding box center [640, 362] width 49 height 17
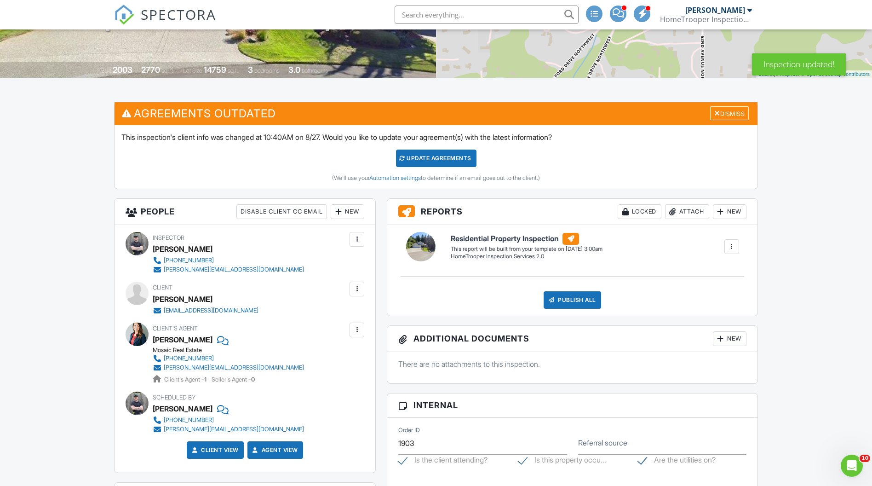
scroll to position [159, 0]
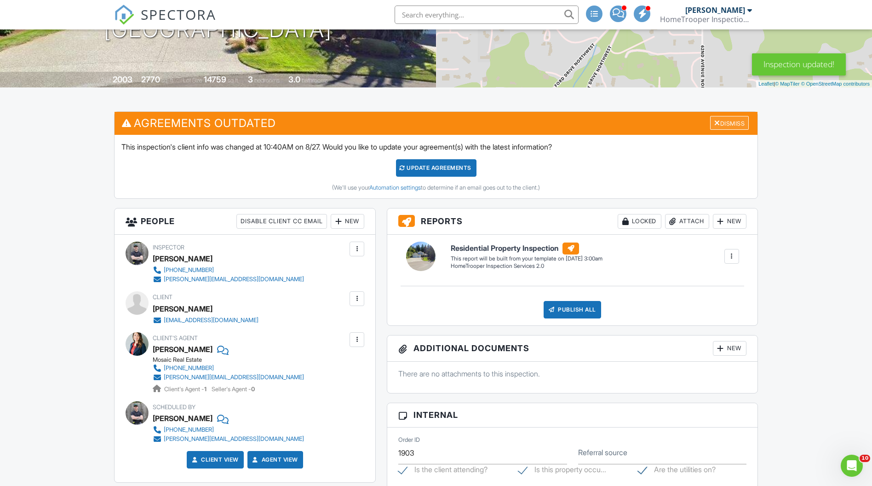
click at [742, 122] on div "Dismiss" at bounding box center [729, 123] width 39 height 14
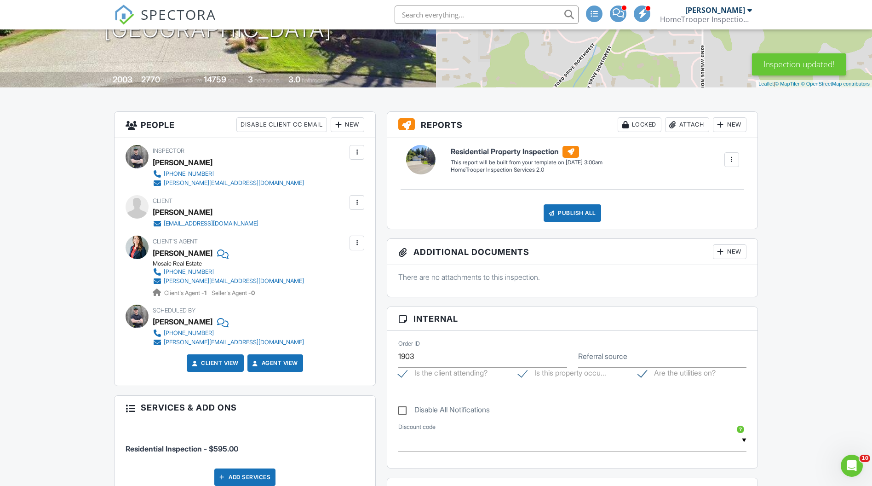
scroll to position [393, 0]
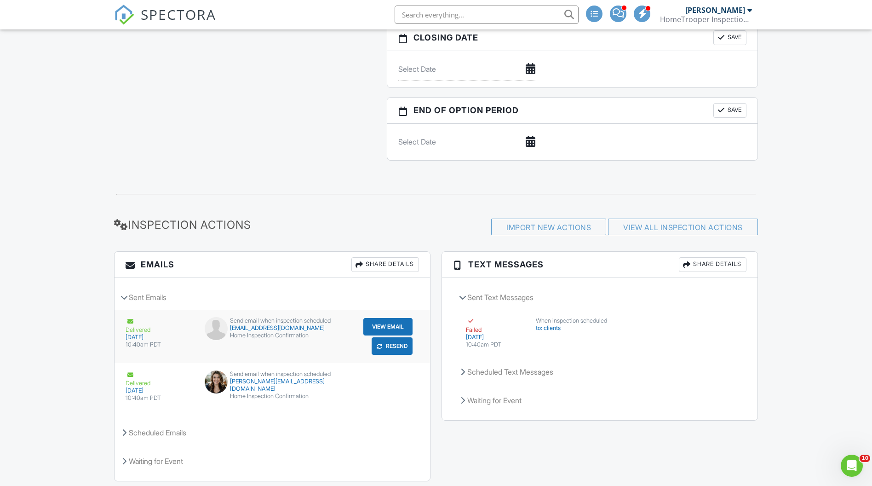
click at [392, 351] on button "Resend" at bounding box center [392, 345] width 41 height 17
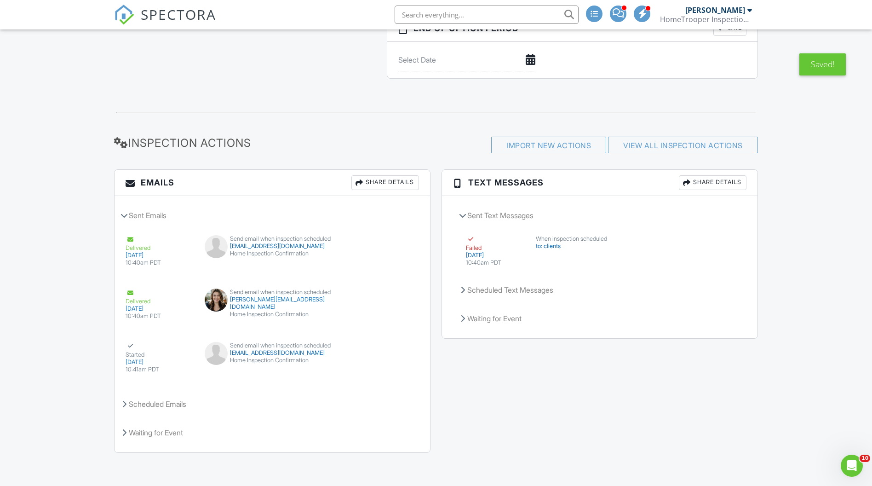
scroll to position [967, 0]
click at [173, 404] on div "Scheduled Emails" at bounding box center [273, 403] width 316 height 25
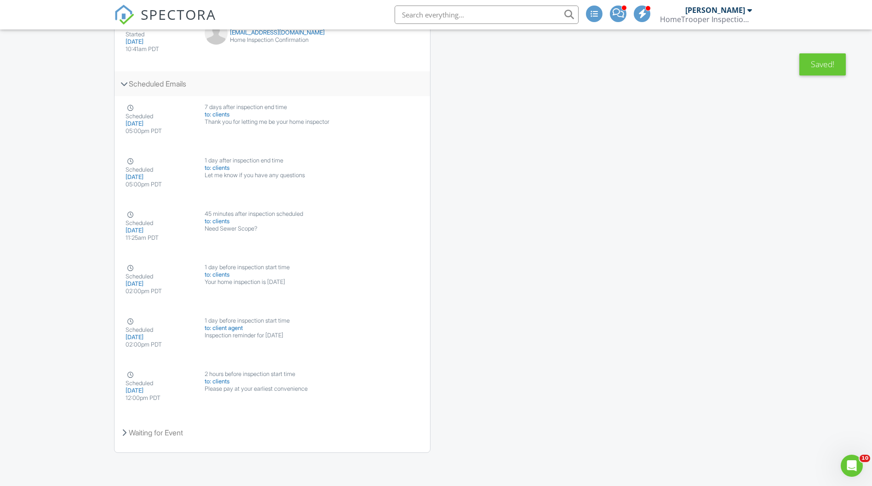
scroll to position [1289, 0]
click at [388, 238] on button "Disable" at bounding box center [393, 238] width 40 height 17
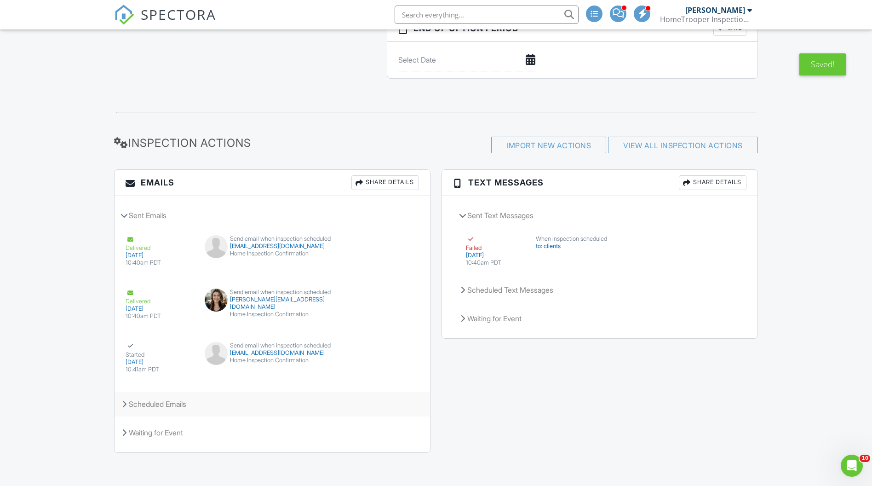
click at [205, 406] on div "Scheduled Emails" at bounding box center [273, 403] width 316 height 25
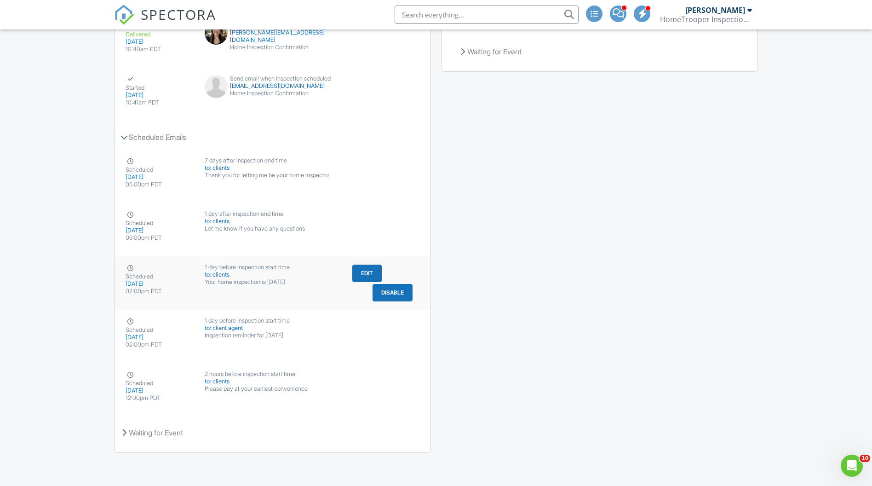
scroll to position [1236, 0]
click at [411, 349] on button "Disable" at bounding box center [393, 345] width 40 height 17
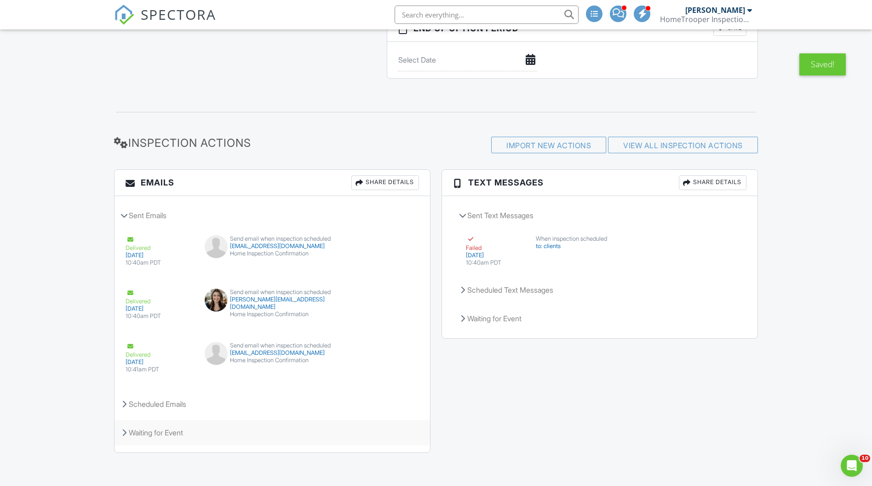
scroll to position [967, 0]
click at [171, 407] on div "Scheduled Emails" at bounding box center [273, 403] width 316 height 25
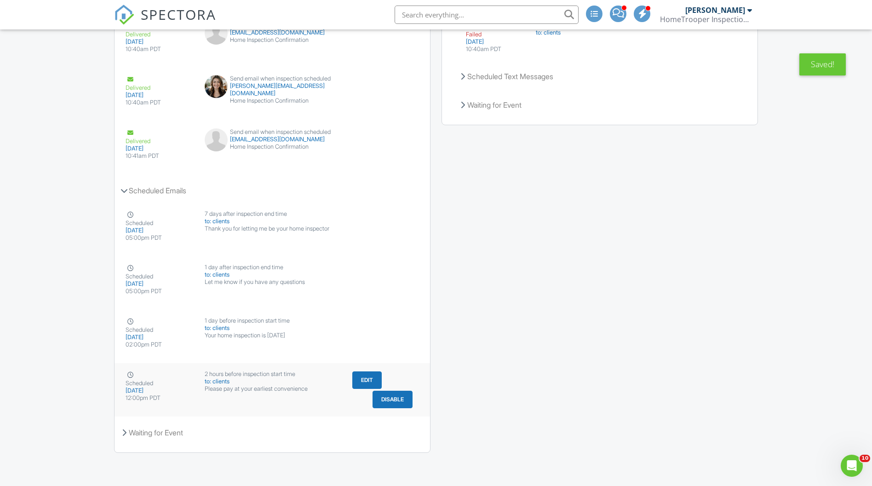
scroll to position [1182, 0]
click at [163, 435] on div "Waiting for Event" at bounding box center [273, 432] width 316 height 25
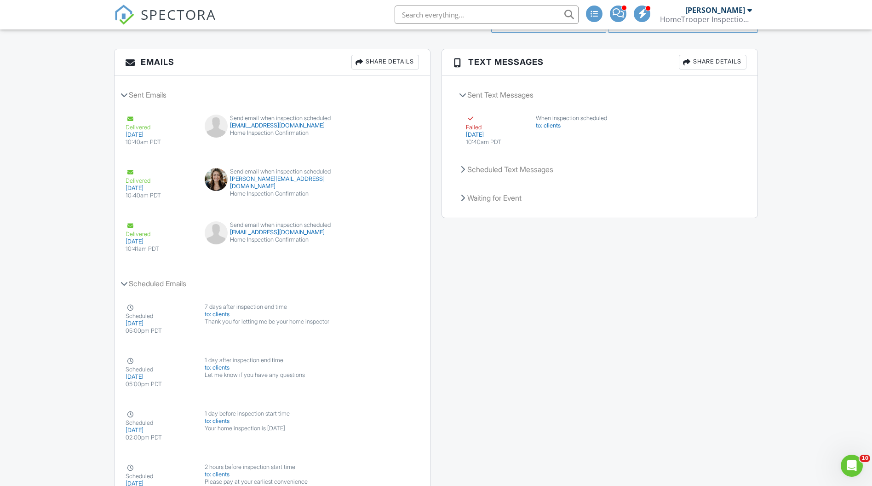
scroll to position [1072, 0]
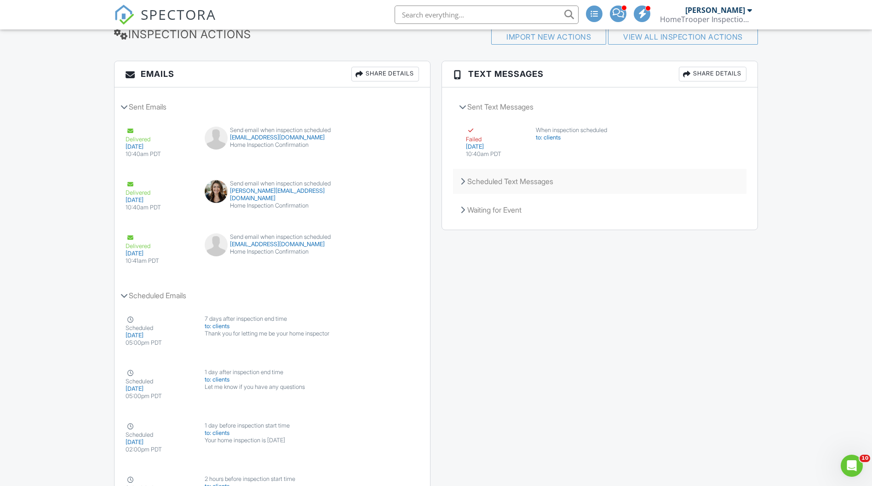
click at [517, 181] on div "Scheduled Text Messages" at bounding box center [599, 181] width 293 height 25
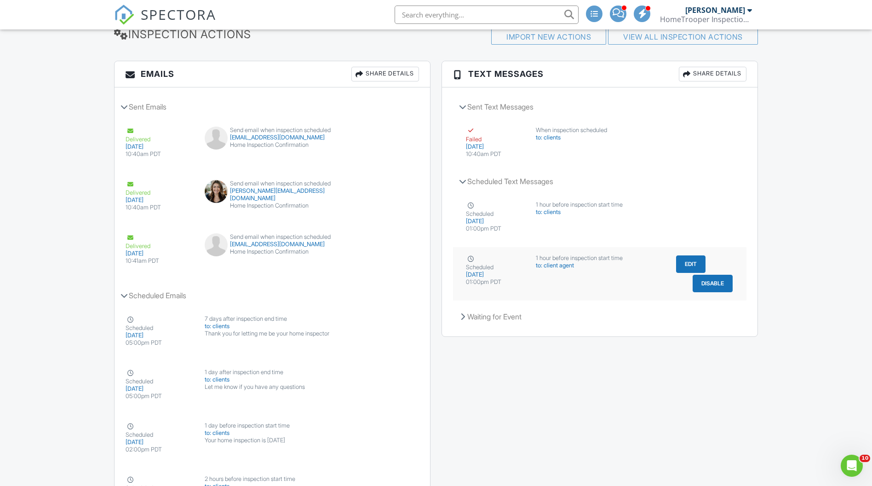
click at [714, 290] on button "Disable" at bounding box center [713, 283] width 40 height 17
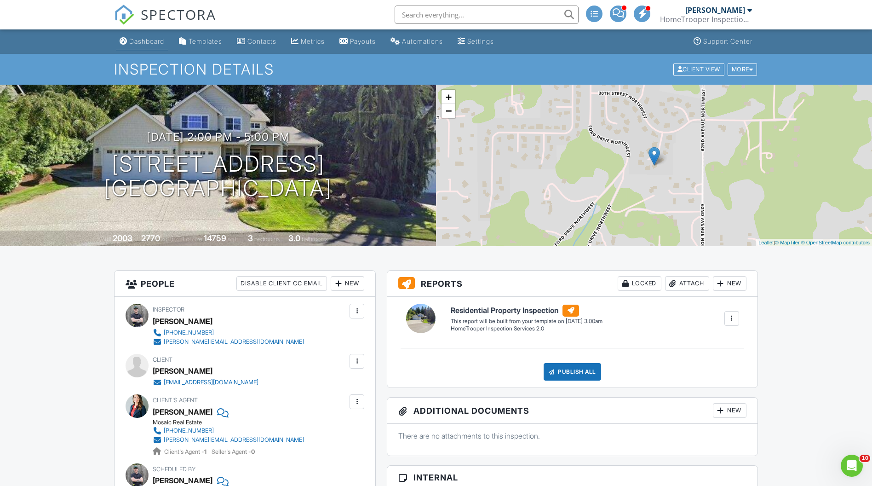
click at [139, 43] on div "Dashboard" at bounding box center [146, 41] width 35 height 8
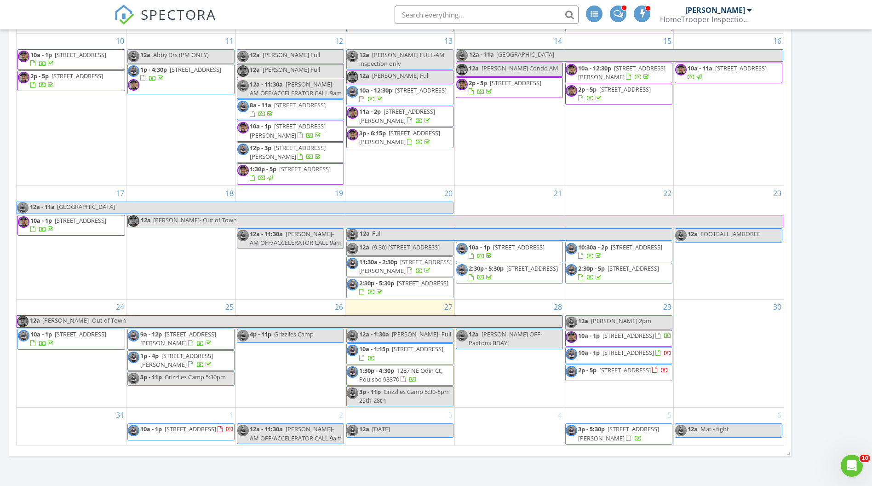
scroll to position [148, 0]
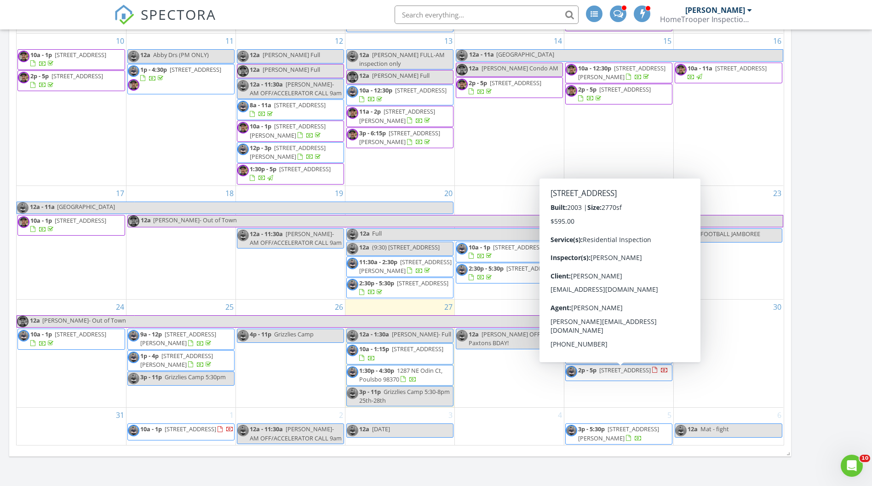
click at [599, 374] on span "[STREET_ADDRESS]" at bounding box center [625, 370] width 52 height 8
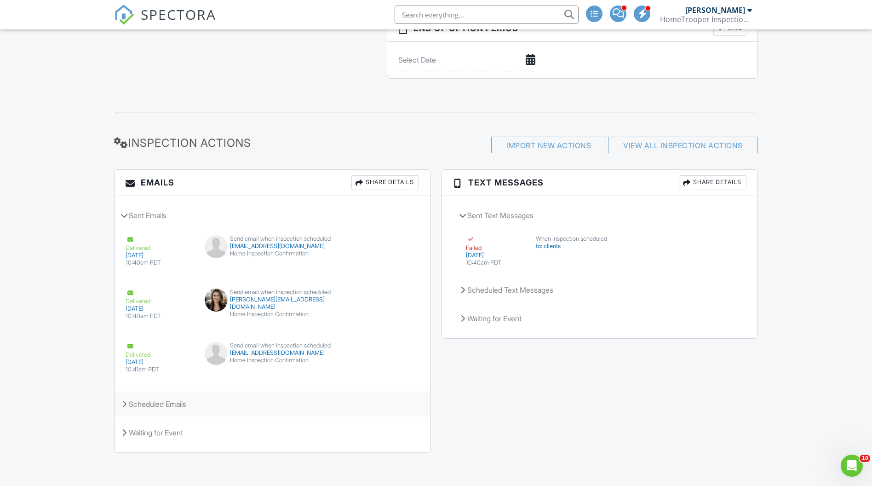
scroll to position [967, 0]
click at [169, 406] on div "Scheduled Emails" at bounding box center [273, 403] width 316 height 25
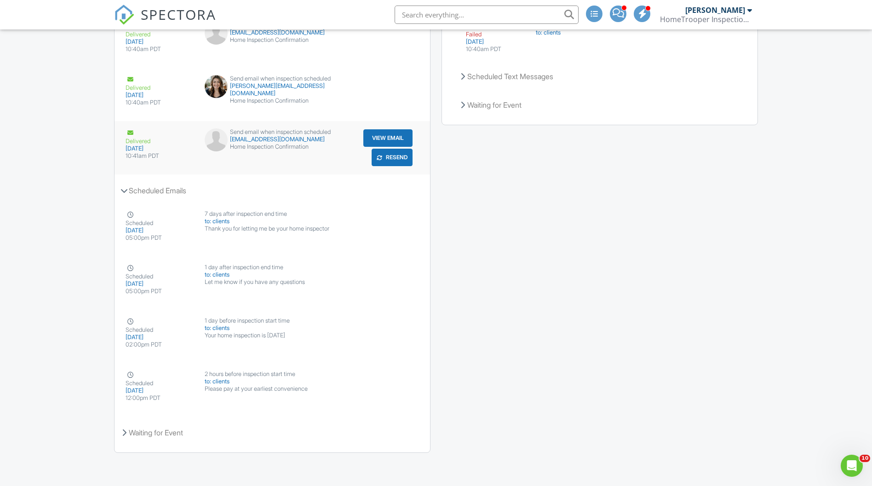
scroll to position [1182, 0]
